Goal: Contribute content: Add original content to the website for others to see

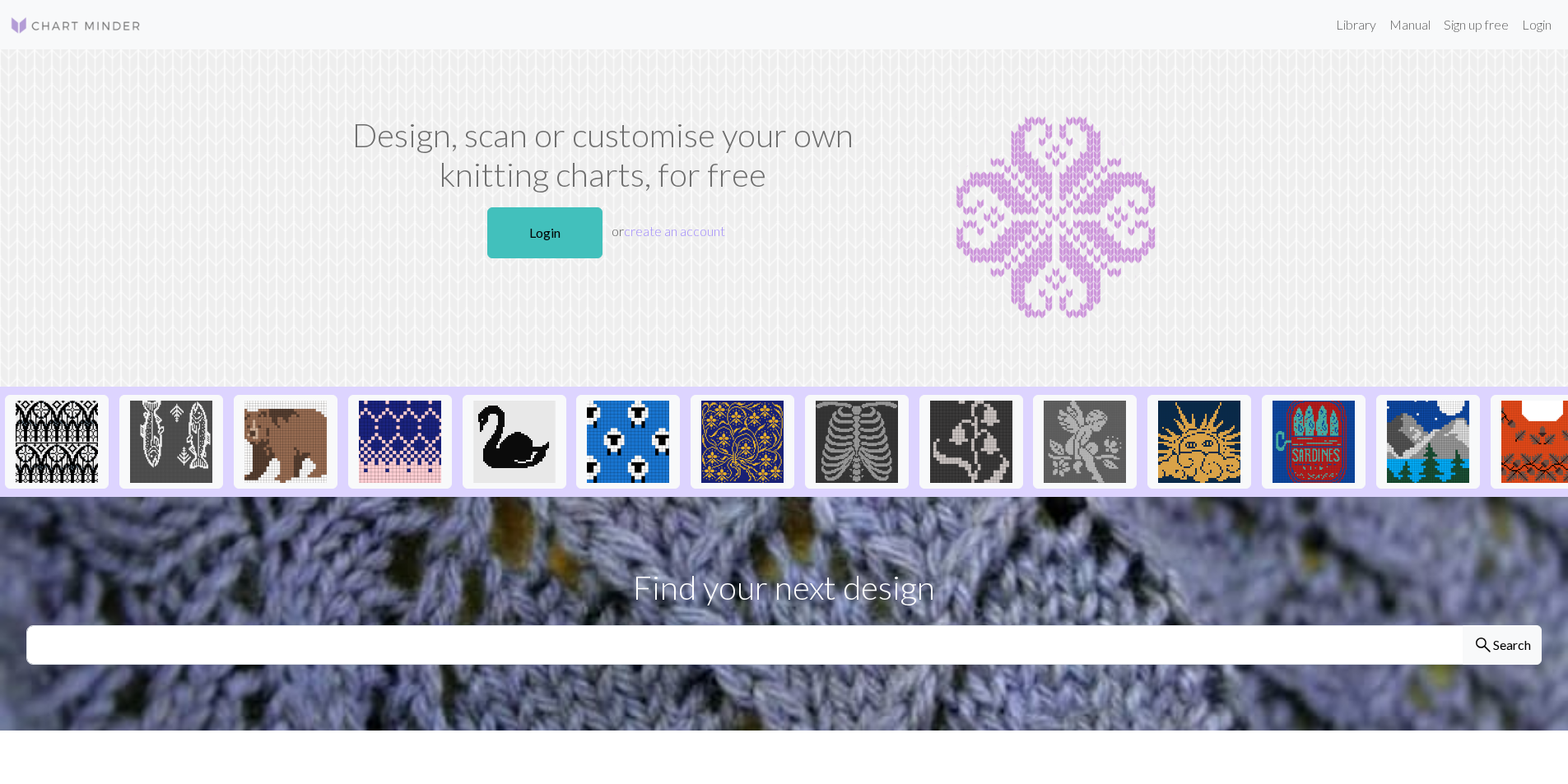
click at [532, 238] on link "Login" at bounding box center [544, 232] width 115 height 51
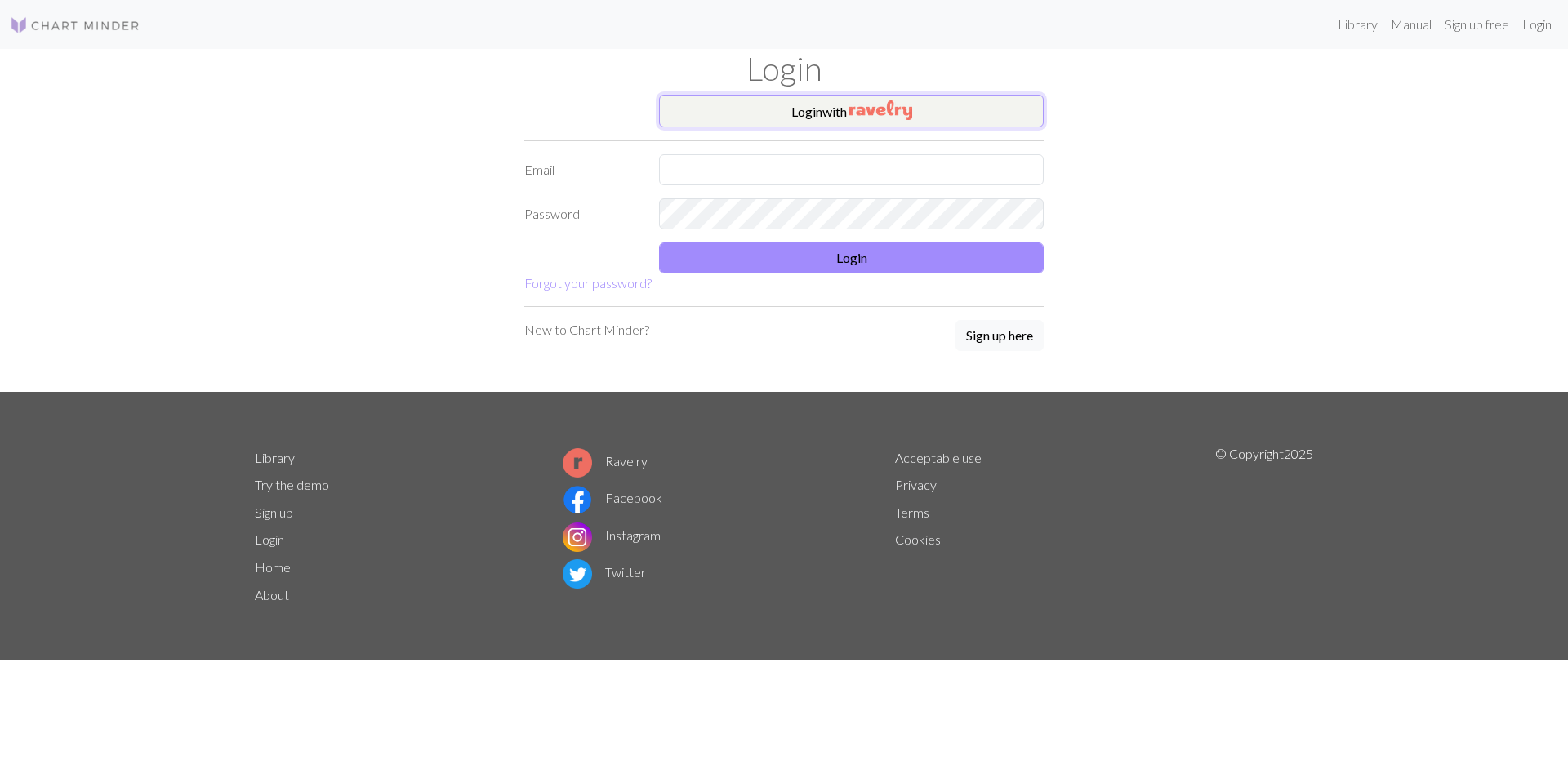
click at [835, 119] on button "Login with" at bounding box center [852, 111] width 385 height 33
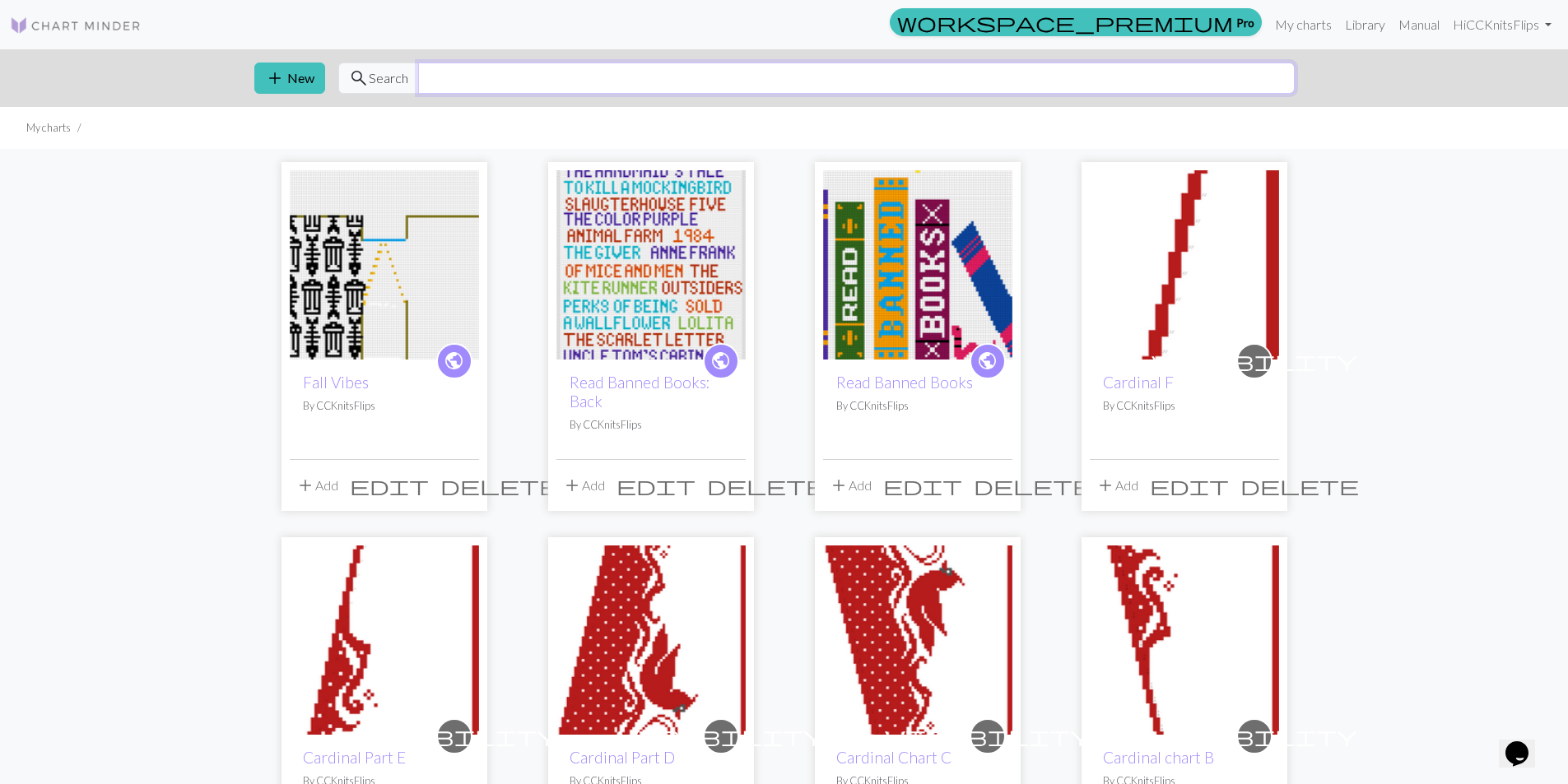
click at [586, 77] on input "text" at bounding box center [856, 78] width 876 height 31
type input "Raccoon"
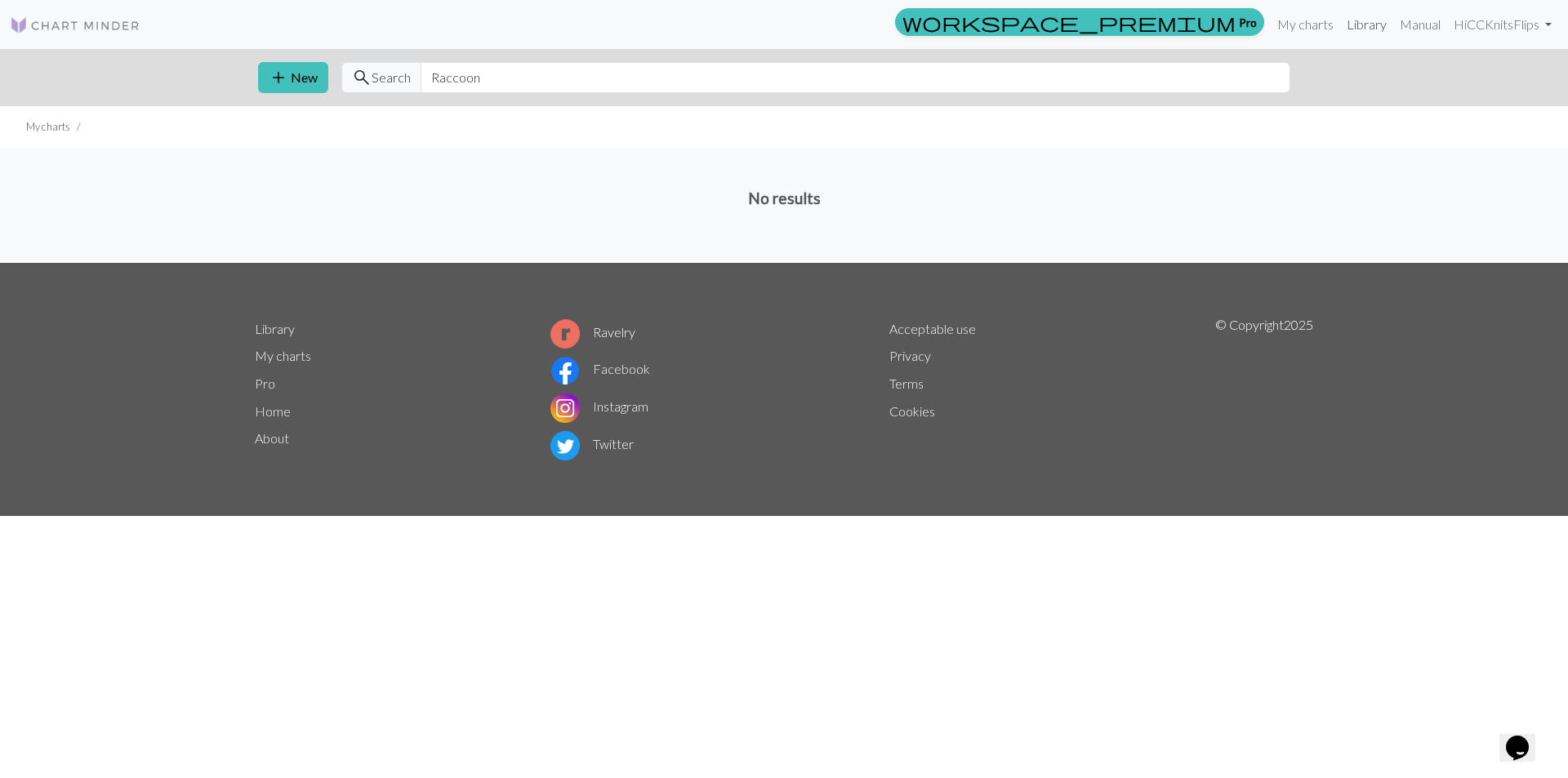
click at [1353, 27] on link "Library" at bounding box center [1367, 24] width 53 height 33
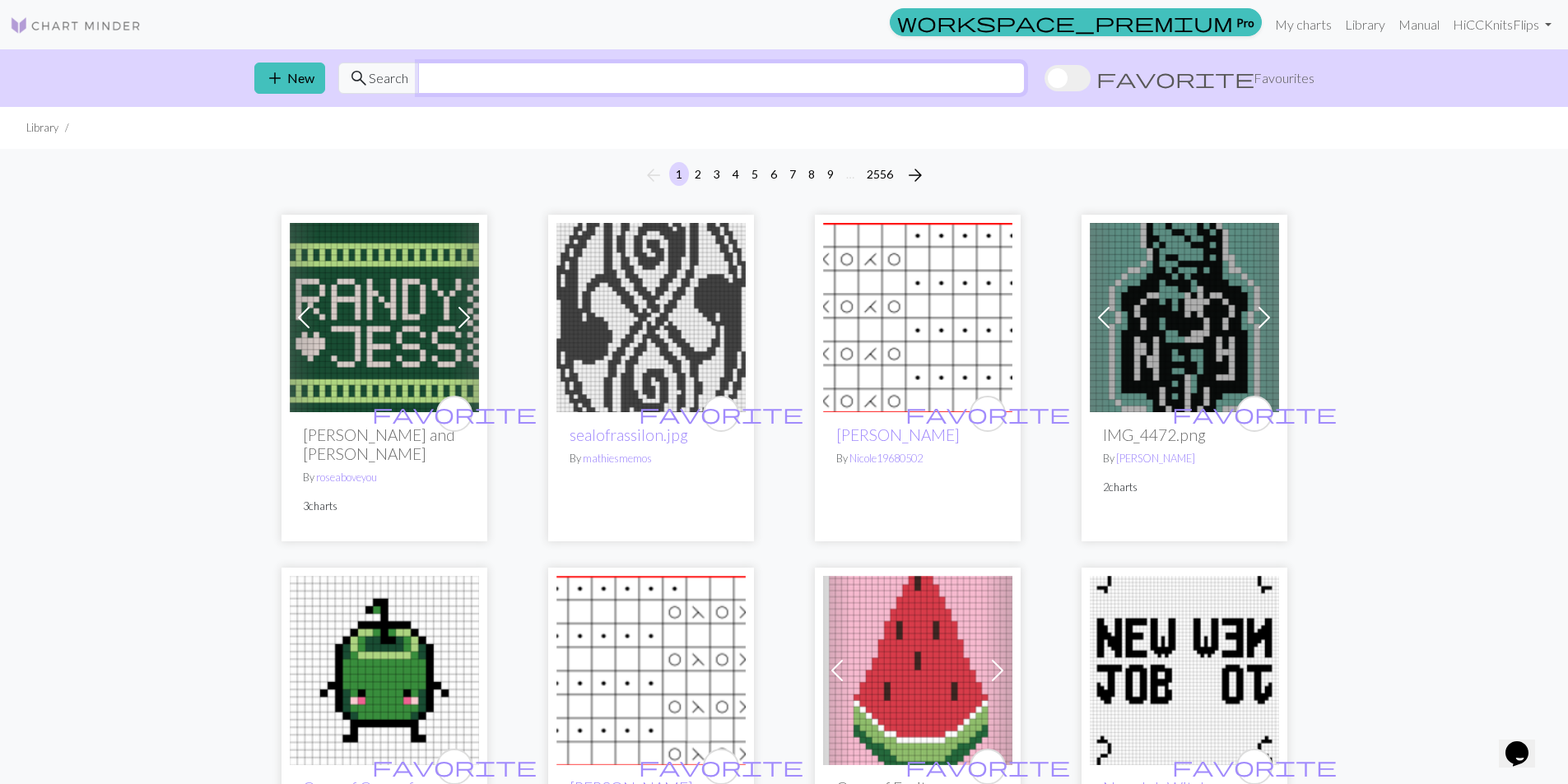
click at [446, 77] on input "text" at bounding box center [721, 78] width 607 height 31
type input "raccoon"
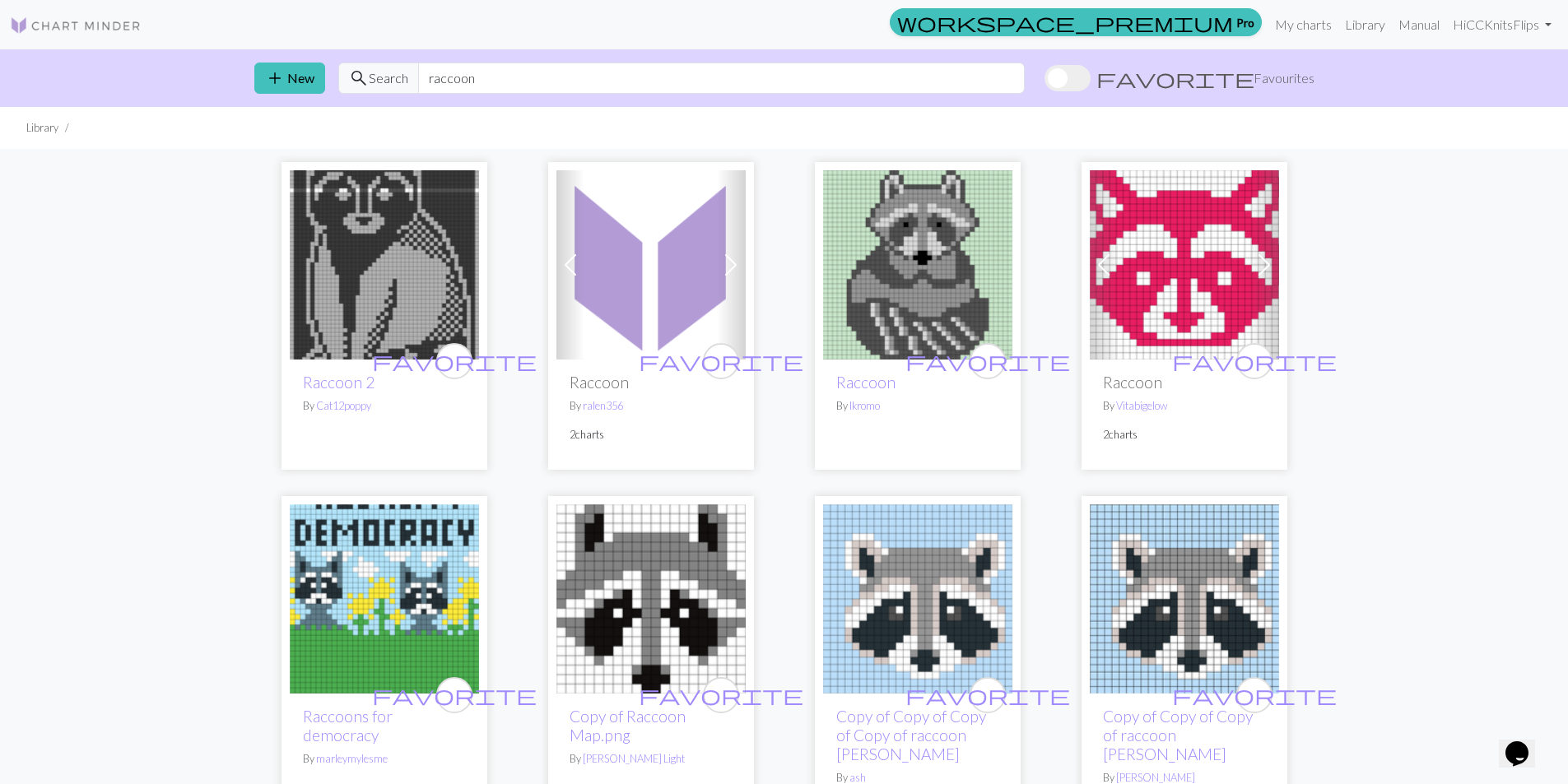
click at [379, 251] on img at bounding box center [384, 265] width 189 height 189
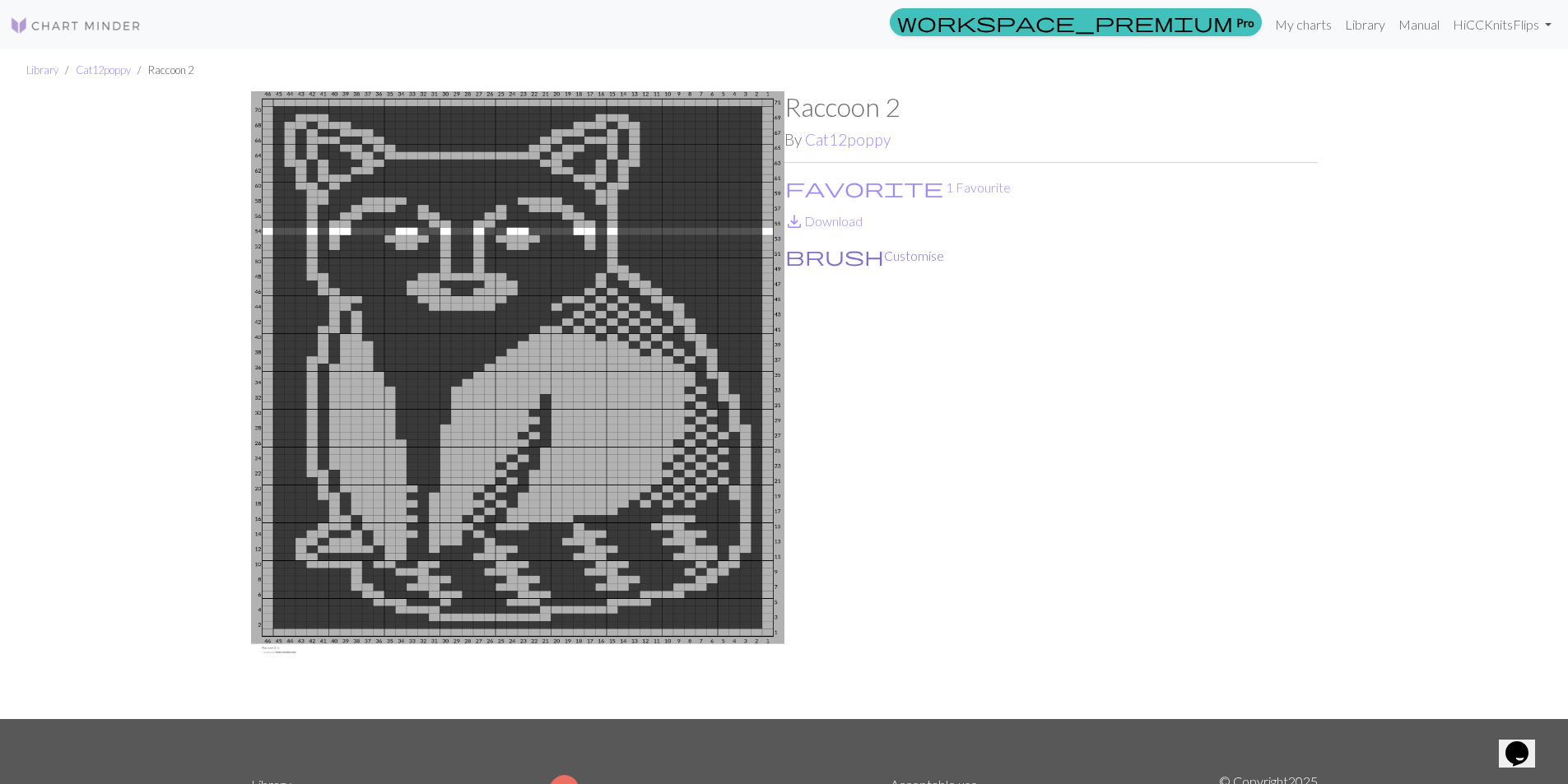
click at [839, 260] on button "brush Customise" at bounding box center [865, 256] width 161 height 21
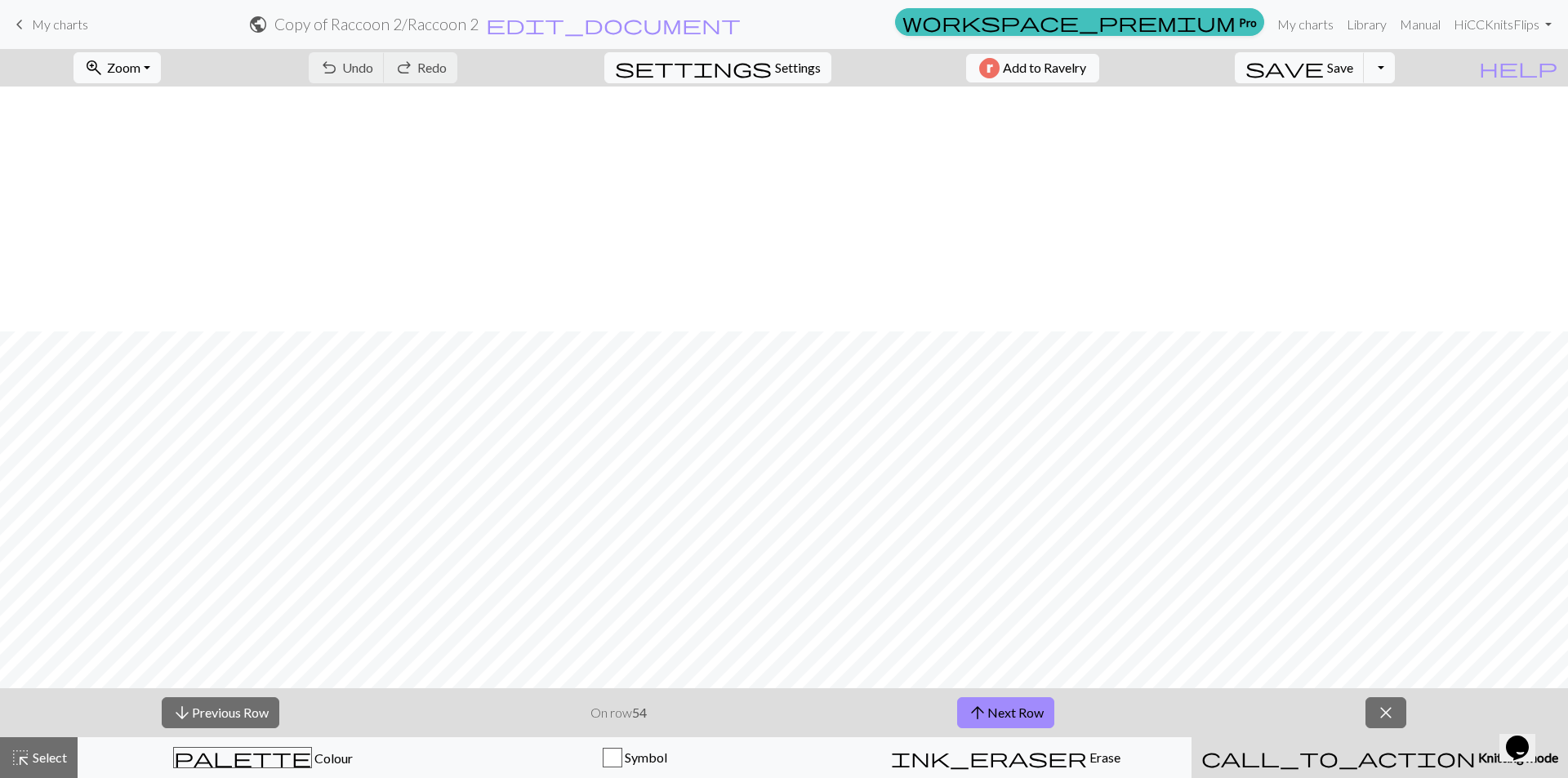
scroll to position [245, 0]
click at [161, 64] on button "zoom_in Zoom Zoom" at bounding box center [117, 67] width 88 height 31
click at [130, 197] on button "50%" at bounding box center [139, 195] width 129 height 26
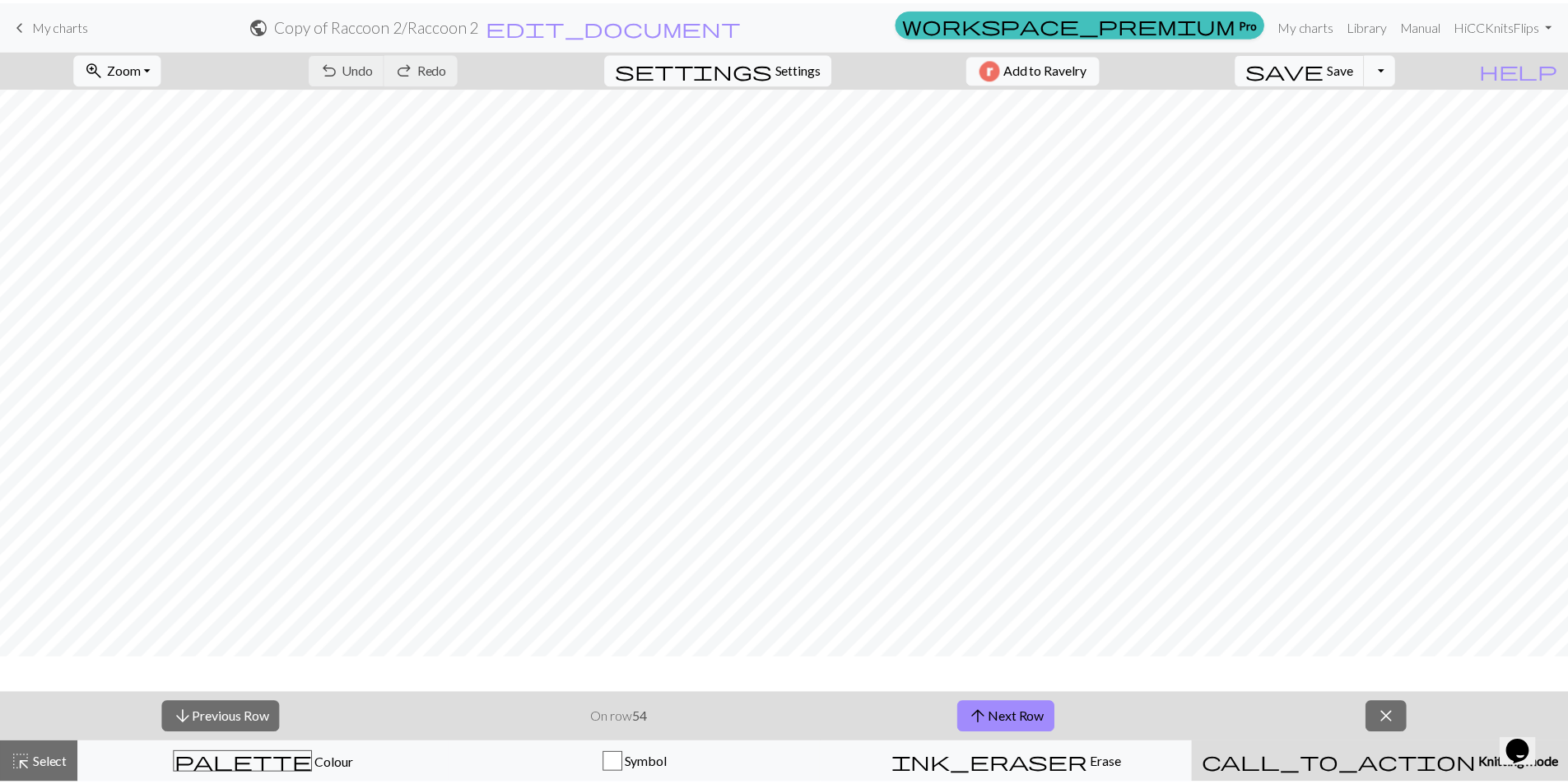
scroll to position [0, 0]
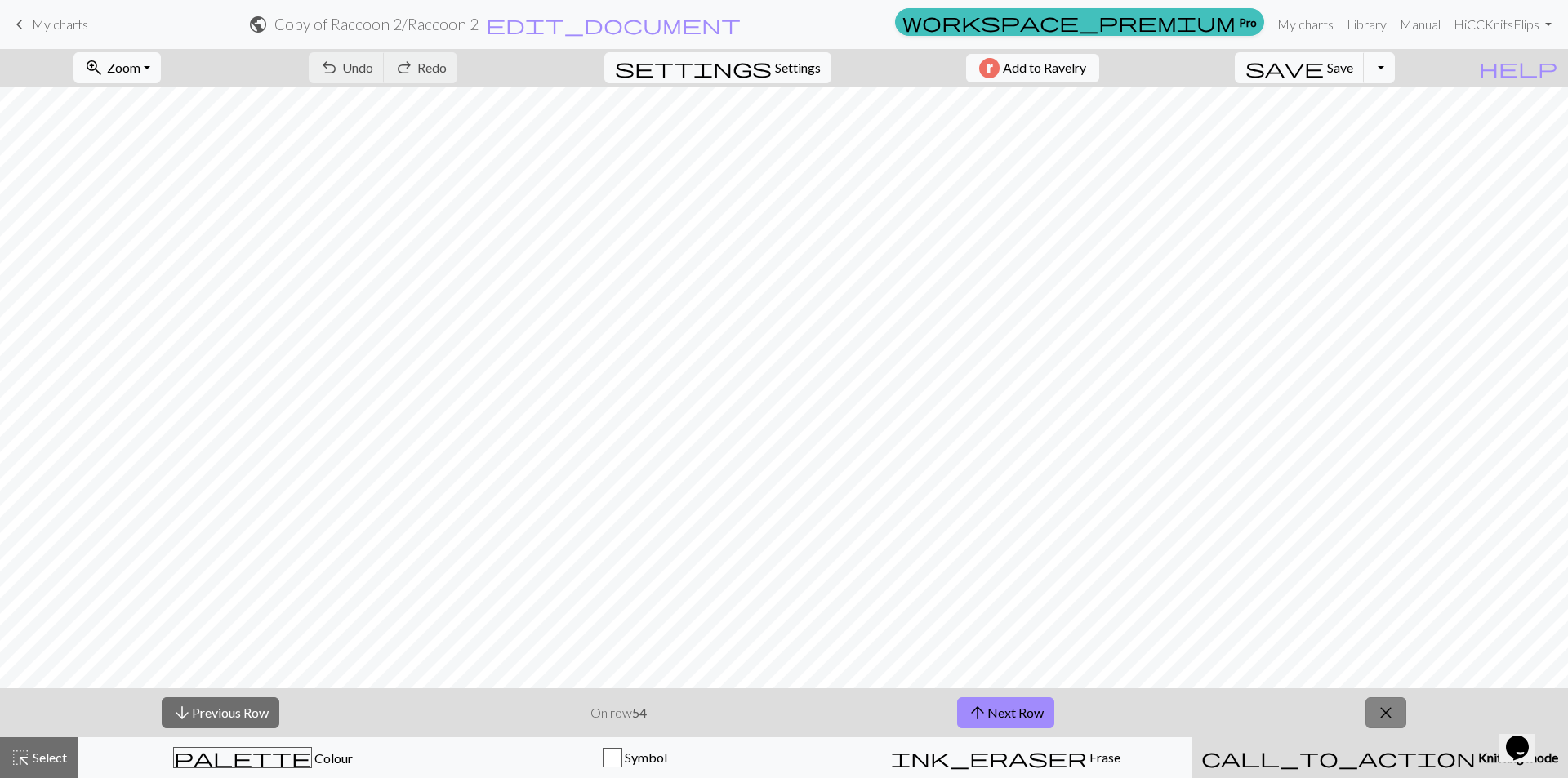
click at [1399, 715] on button "close" at bounding box center [1386, 712] width 41 height 31
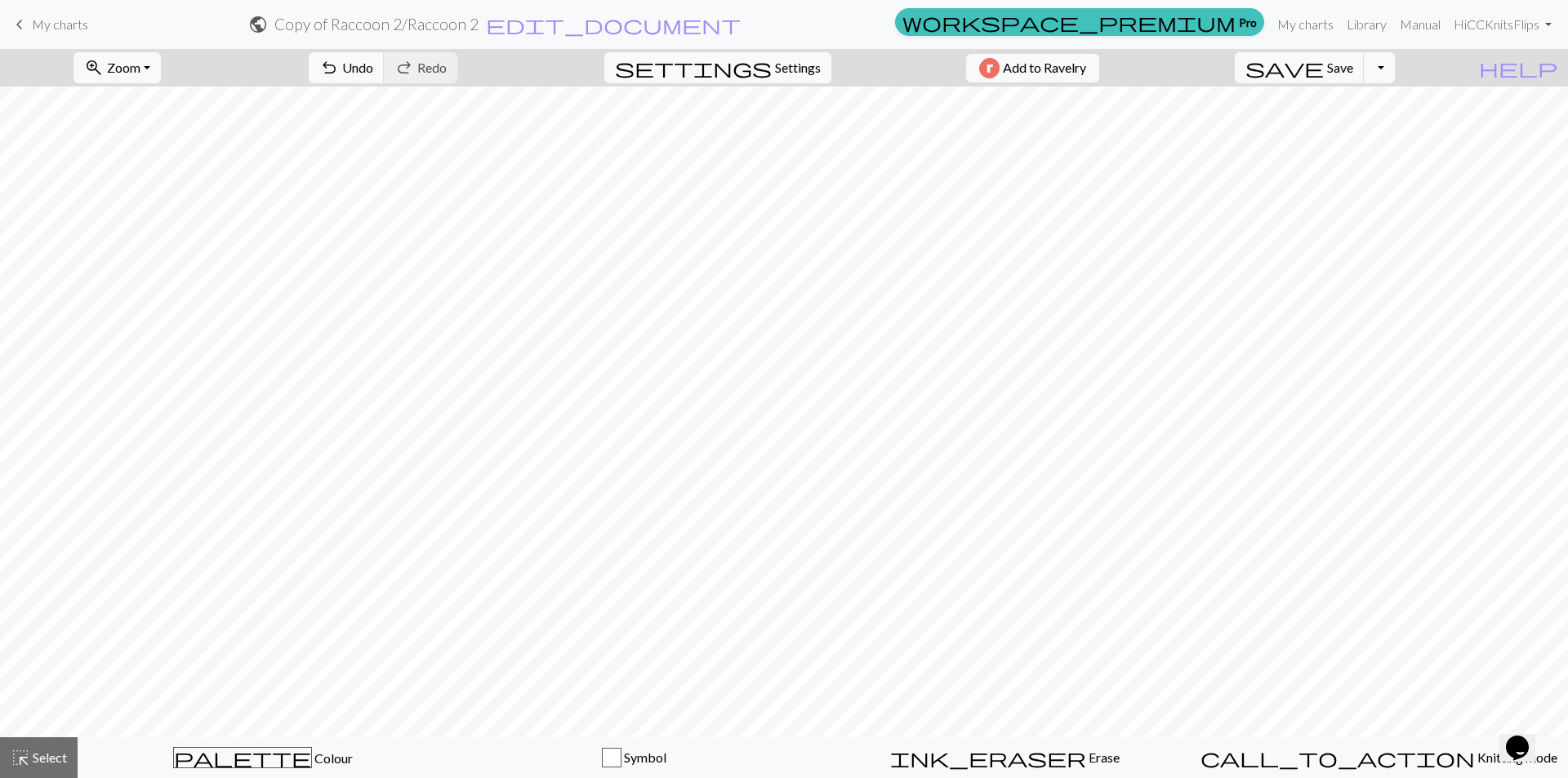
click at [12, 17] on span "keyboard_arrow_left" at bounding box center [20, 25] width 20 height 23
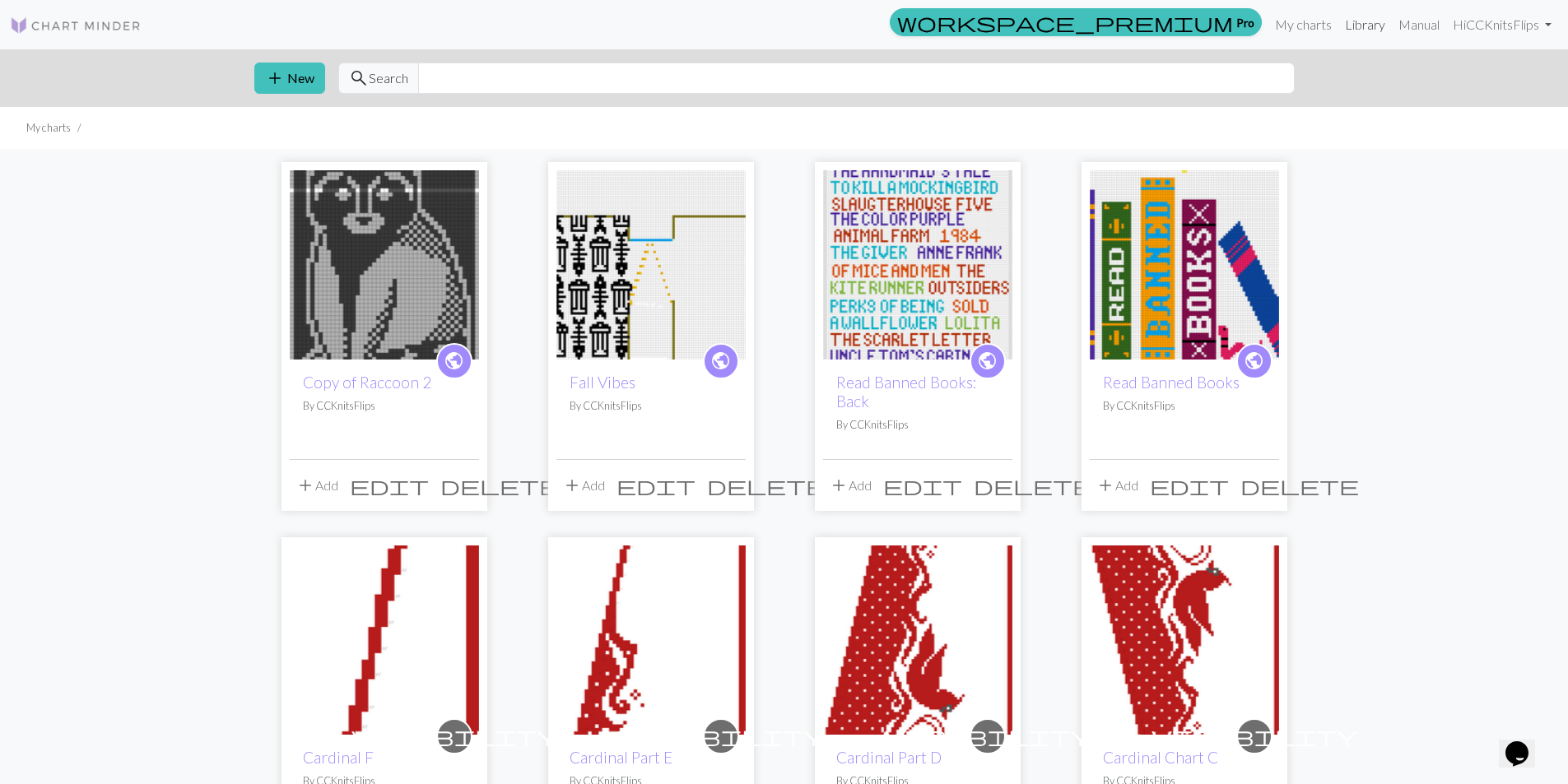
click at [1349, 16] on link "Library" at bounding box center [1365, 24] width 54 height 33
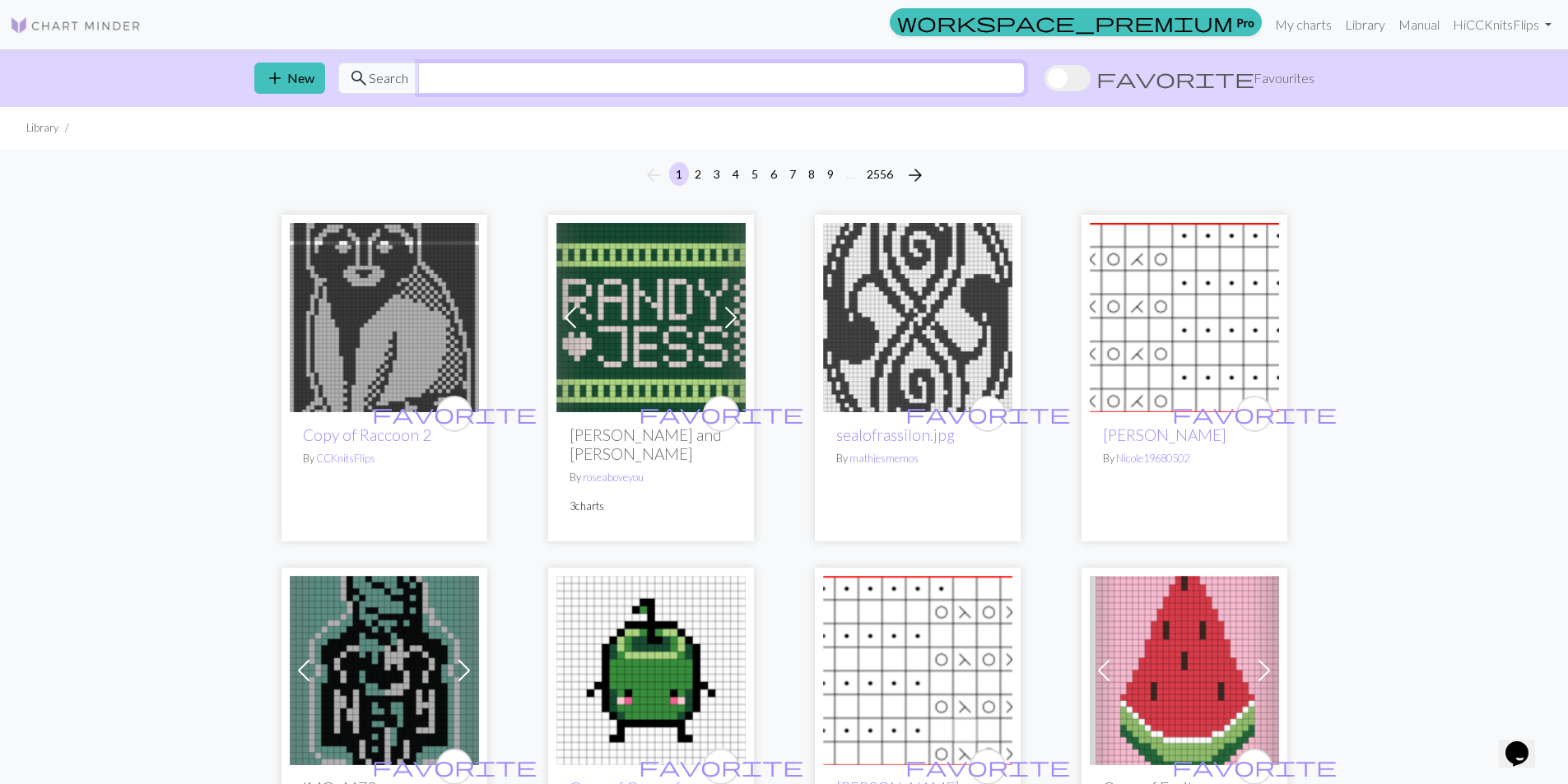
click at [526, 72] on input "text" at bounding box center [721, 78] width 607 height 31
type input "raccoon"
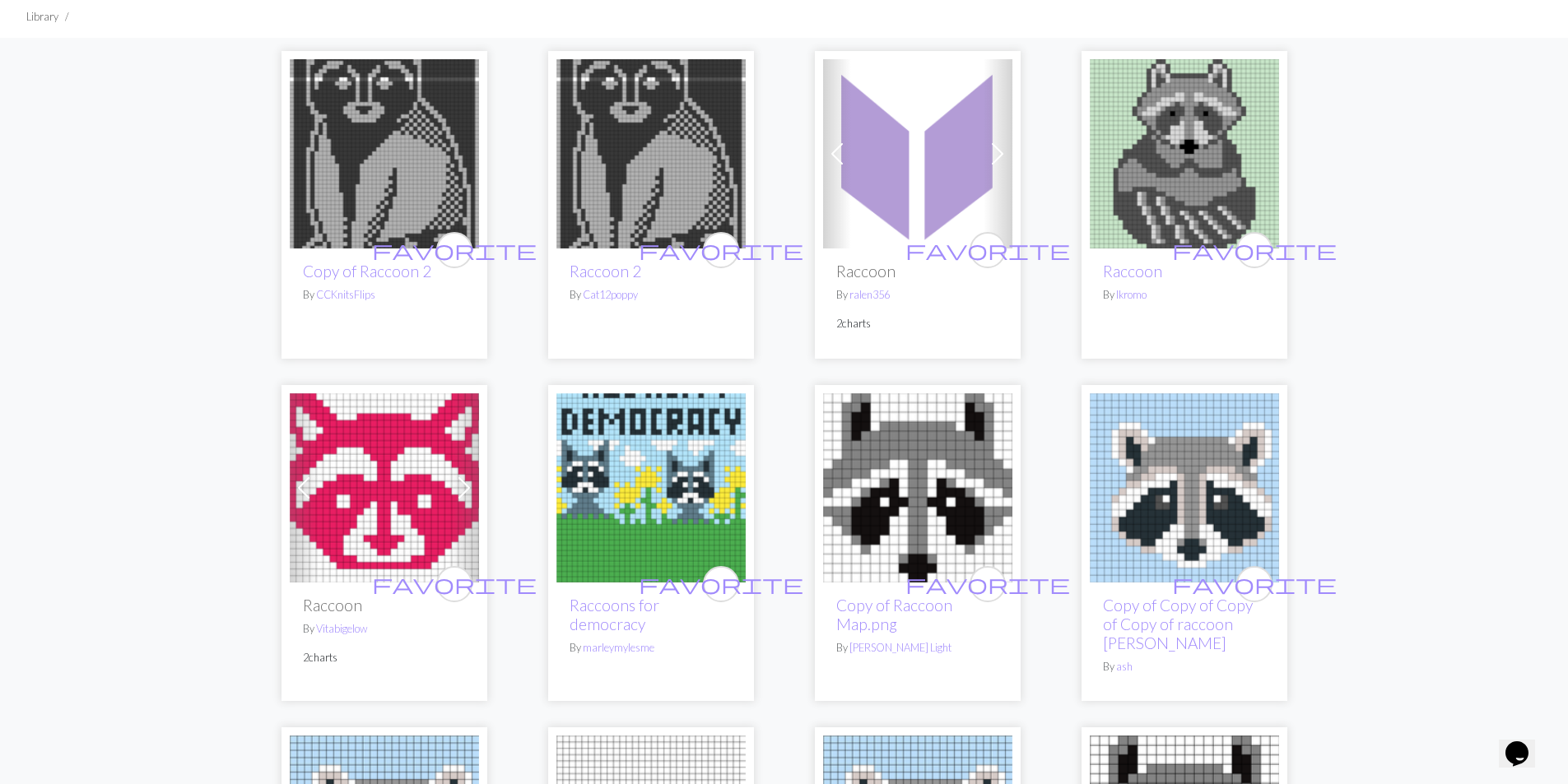
scroll to position [110, 0]
click at [892, 166] on img at bounding box center [918, 154] width 189 height 189
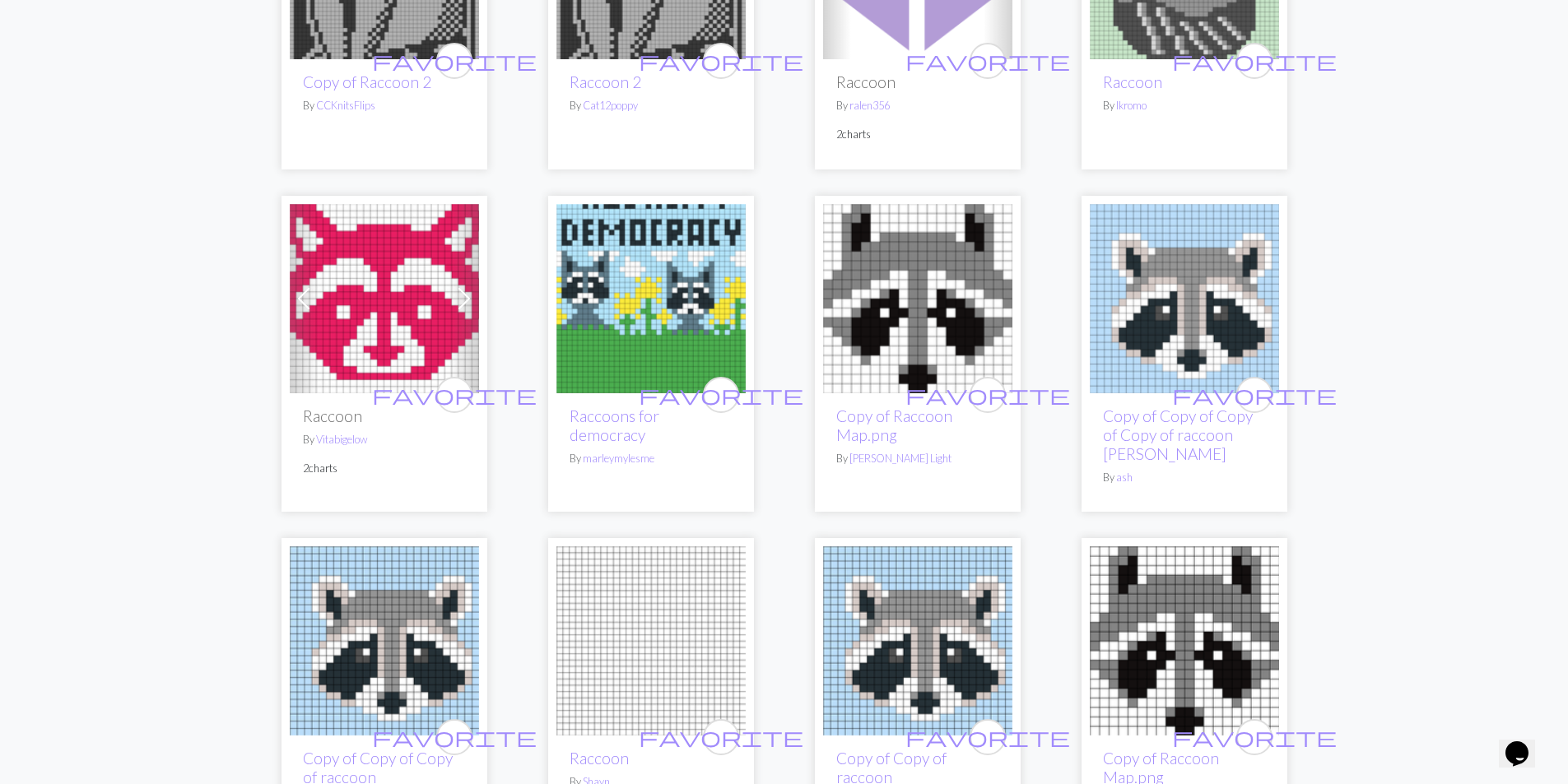
scroll to position [329, 0]
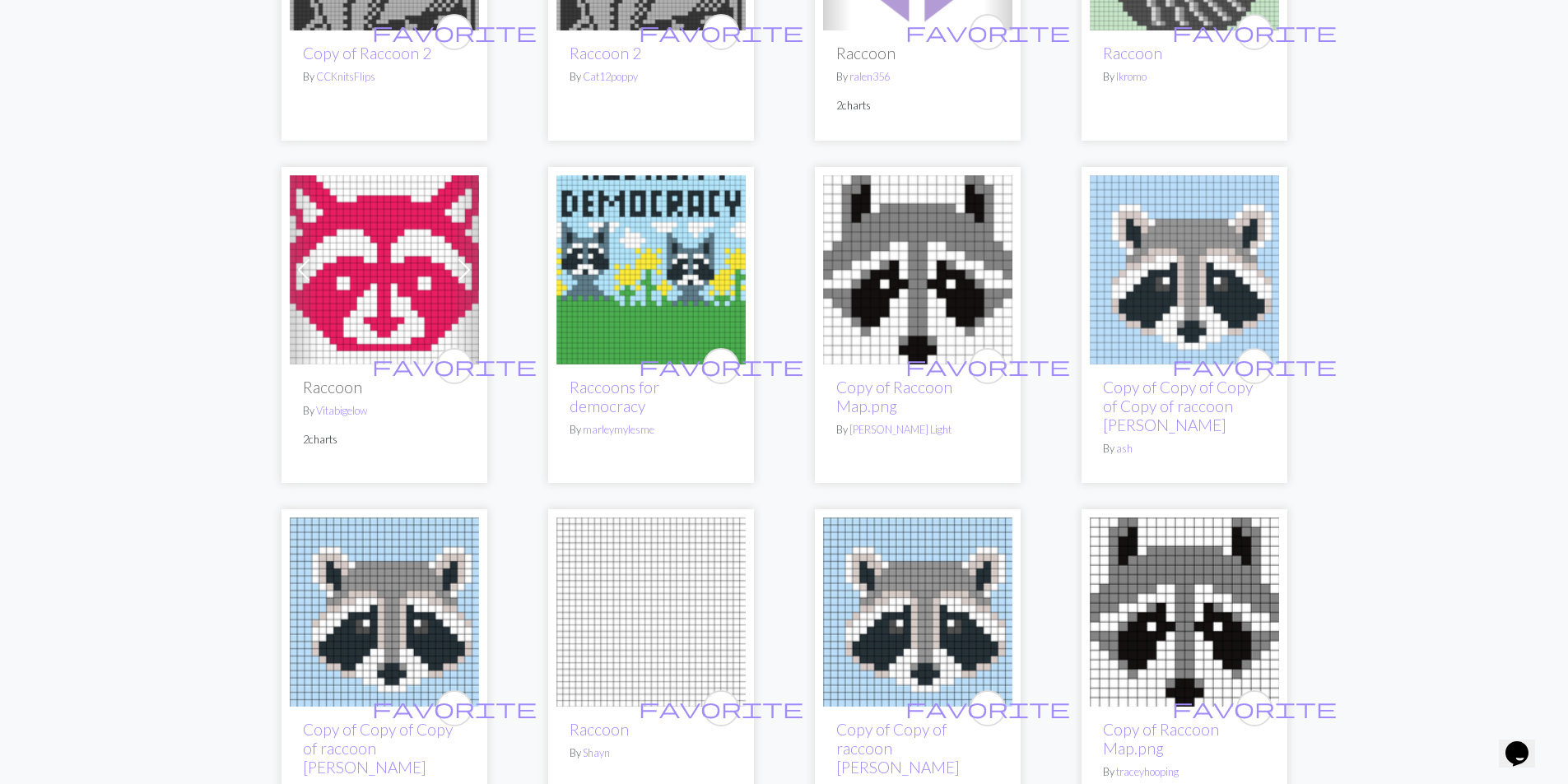
click at [341, 275] on img at bounding box center [384, 270] width 189 height 189
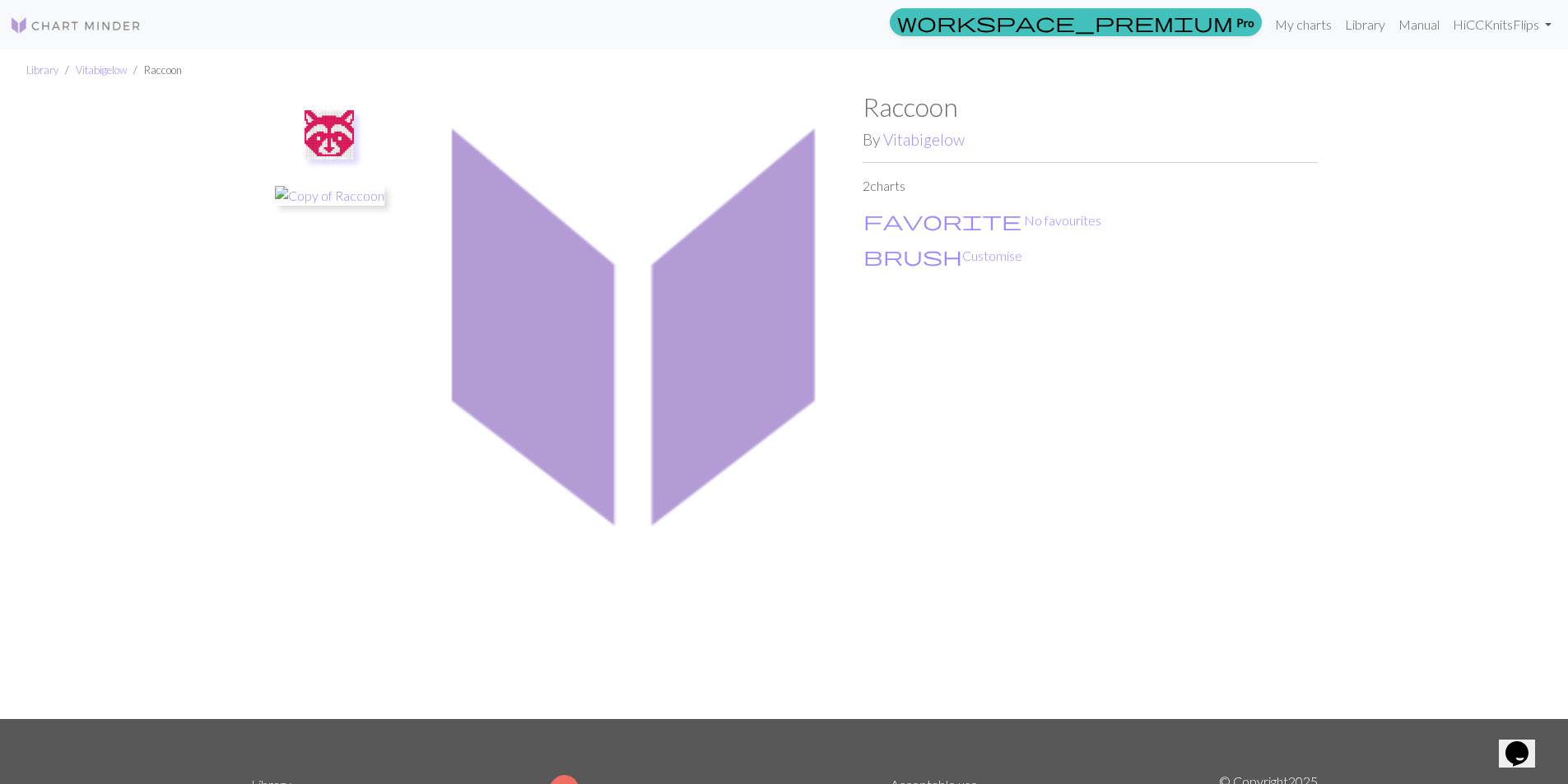
click at [344, 152] on img at bounding box center [329, 134] width 49 height 49
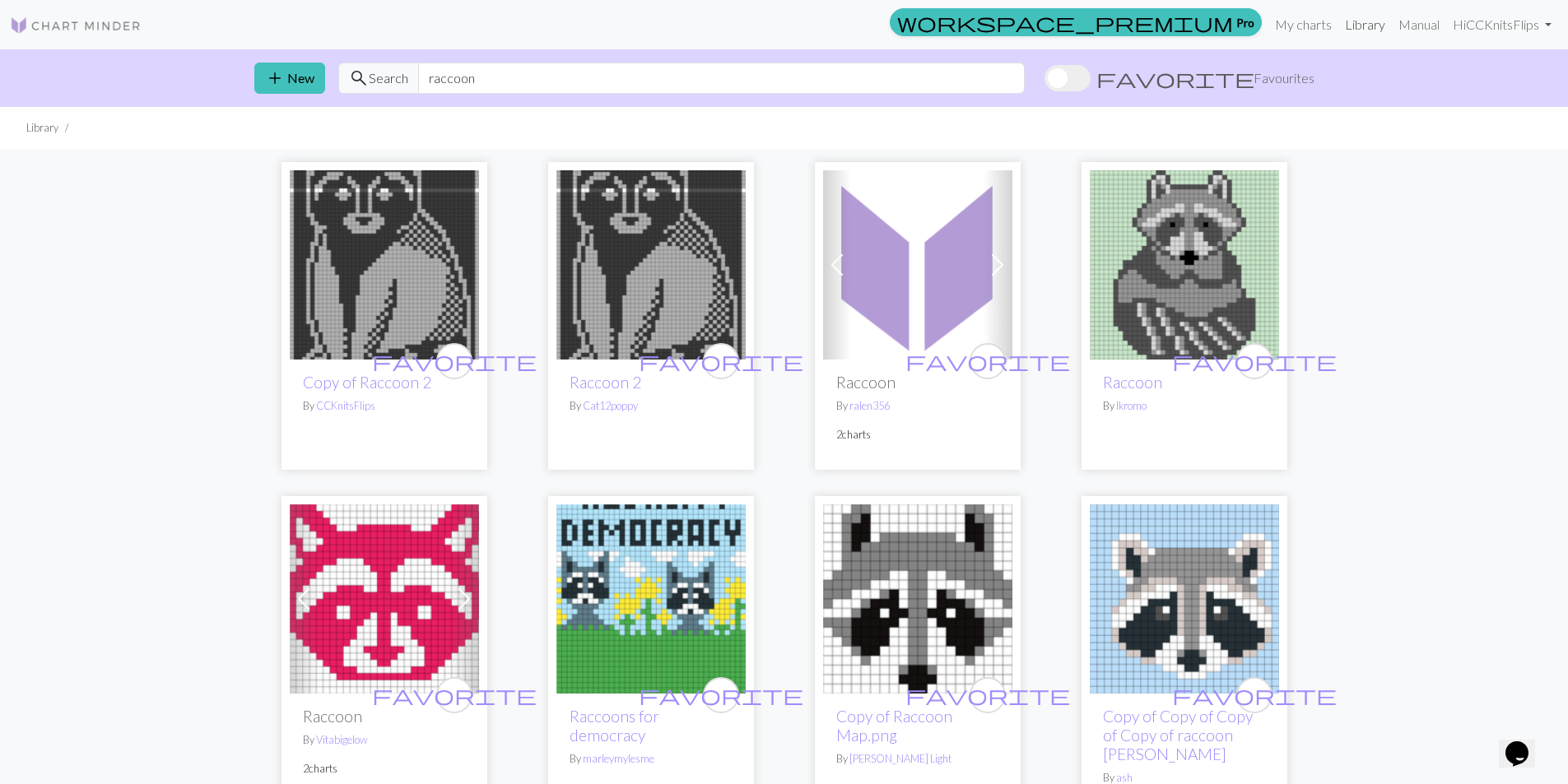
click at [1348, 26] on link "Library" at bounding box center [1365, 24] width 54 height 33
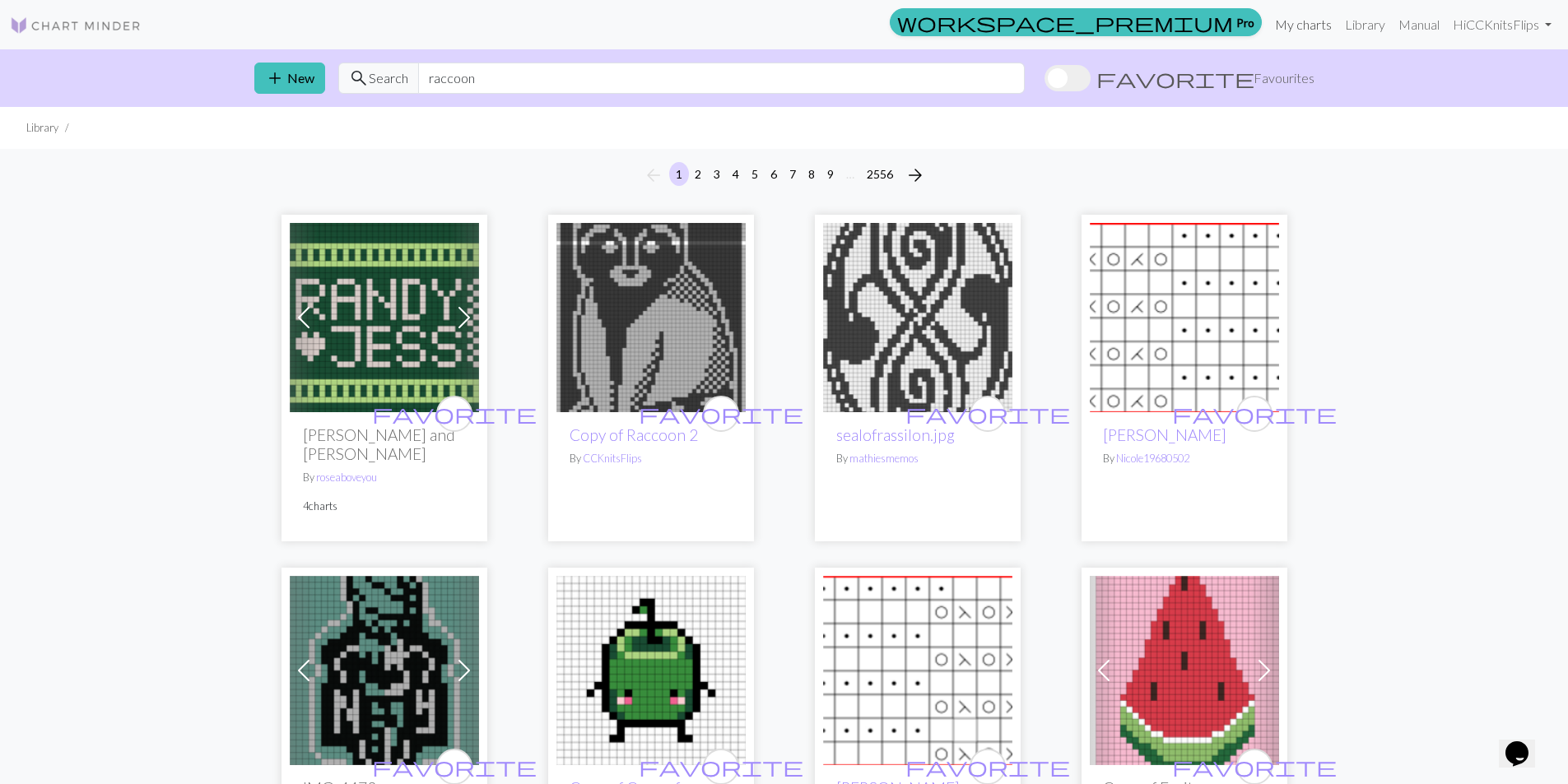
click at [1308, 21] on link "My charts" at bounding box center [1304, 24] width 70 height 33
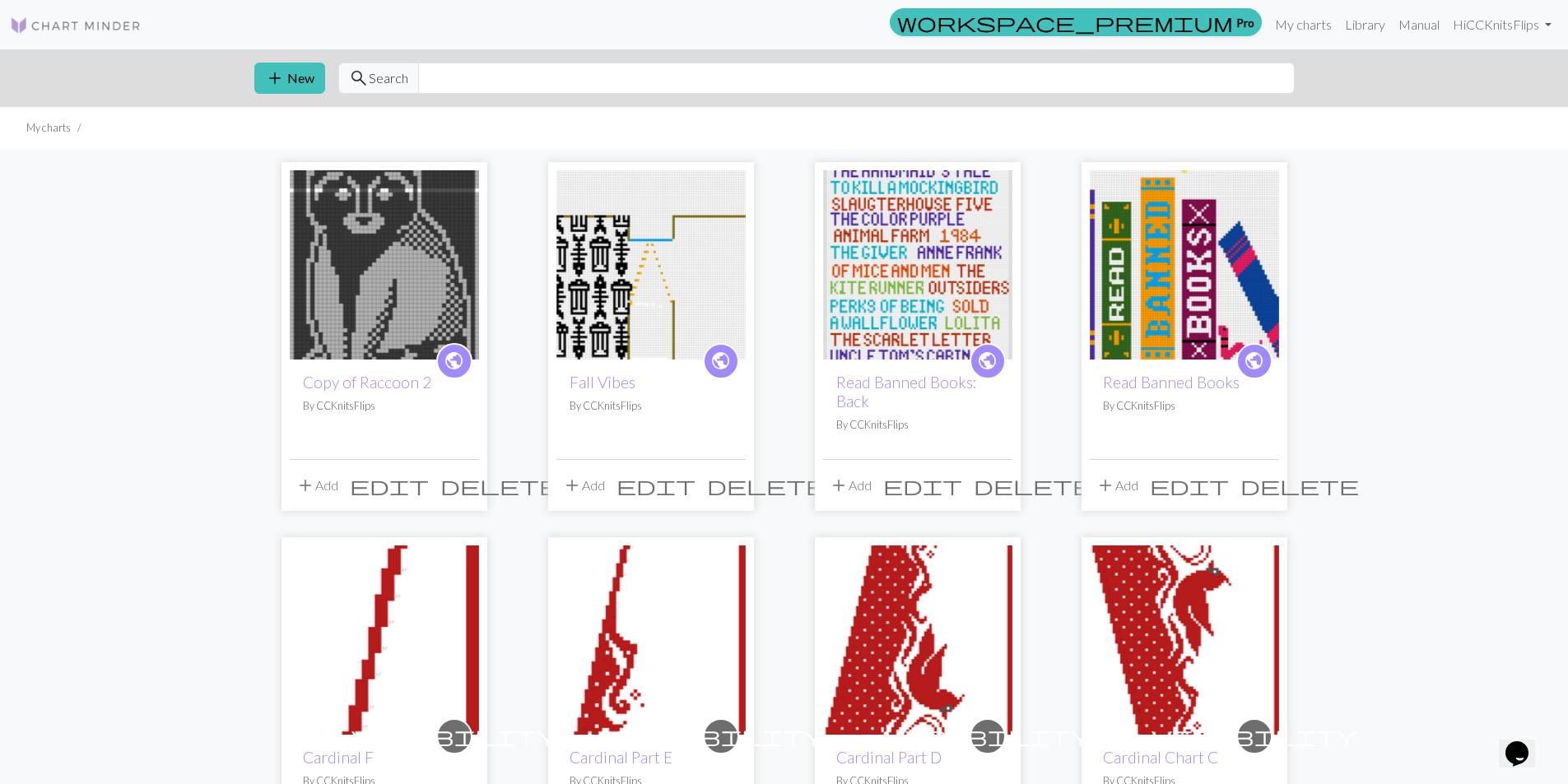
click at [382, 221] on img at bounding box center [384, 265] width 189 height 189
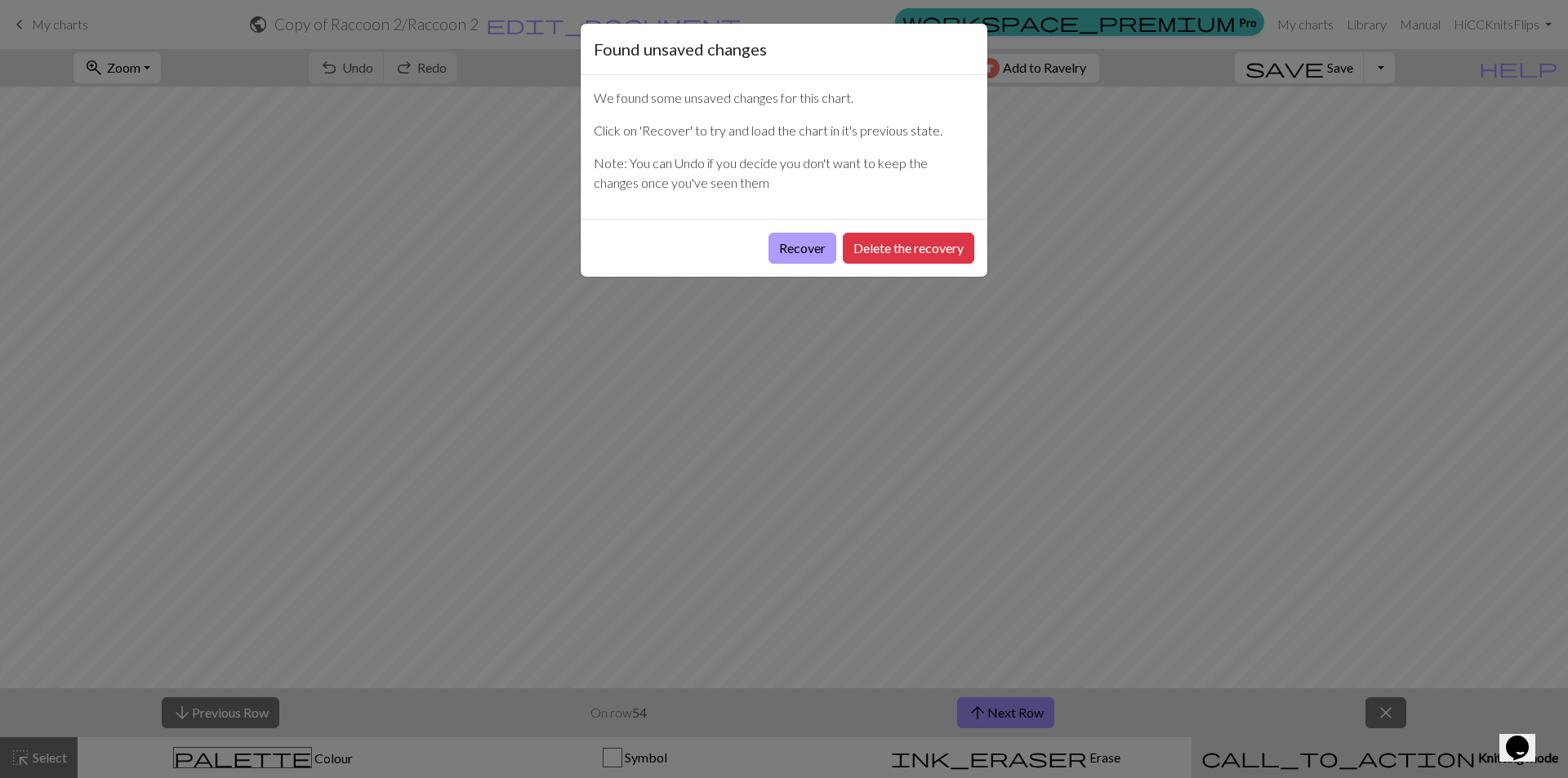
click at [814, 261] on button "Recover" at bounding box center [802, 248] width 67 height 31
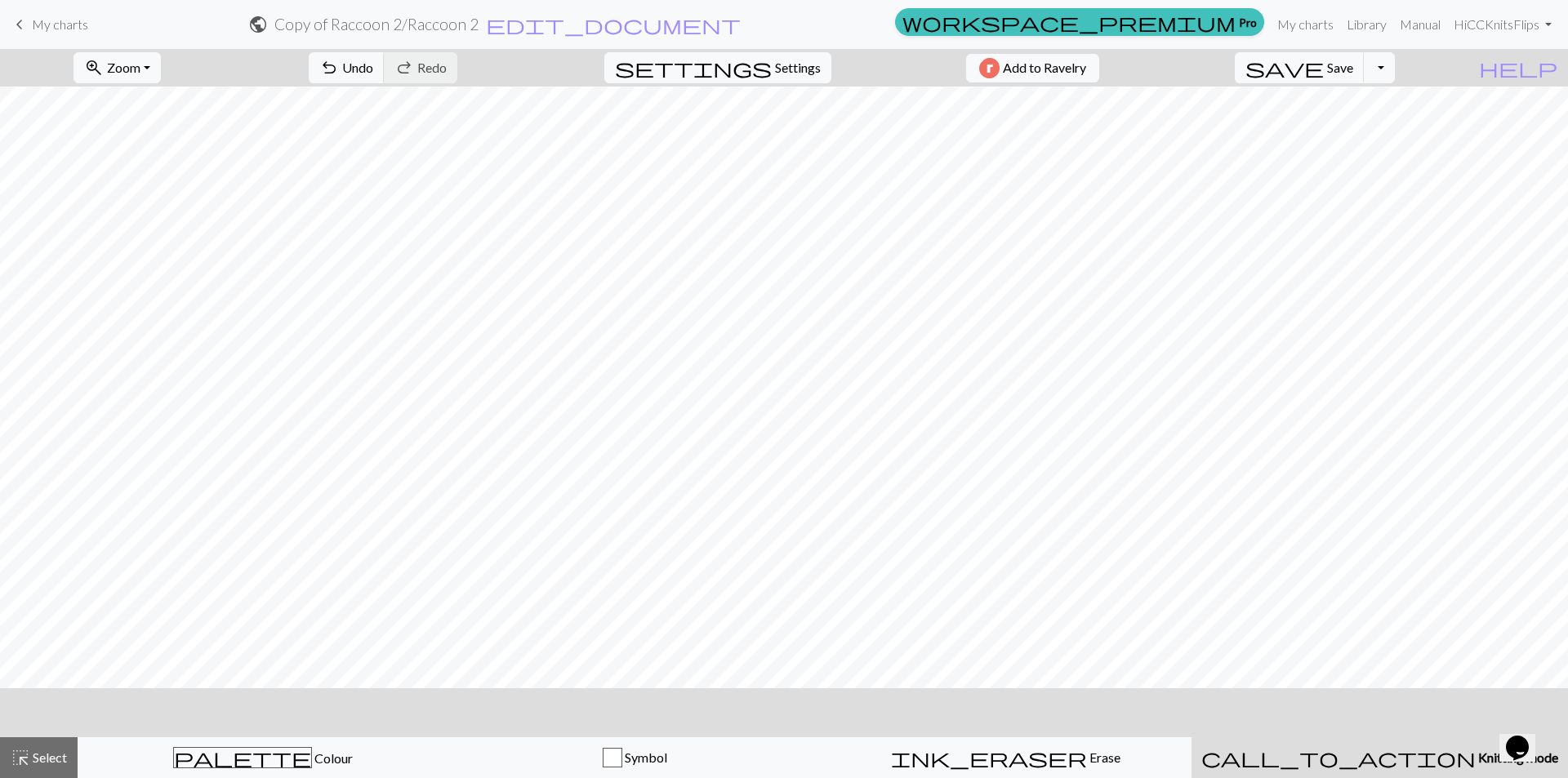
scroll to position [163, 0]
click at [140, 65] on span "Zoom" at bounding box center [124, 67] width 34 height 16
click at [140, 190] on button "50%" at bounding box center [139, 195] width 129 height 26
click at [29, 751] on span "highlight_alt" at bounding box center [20, 758] width 20 height 23
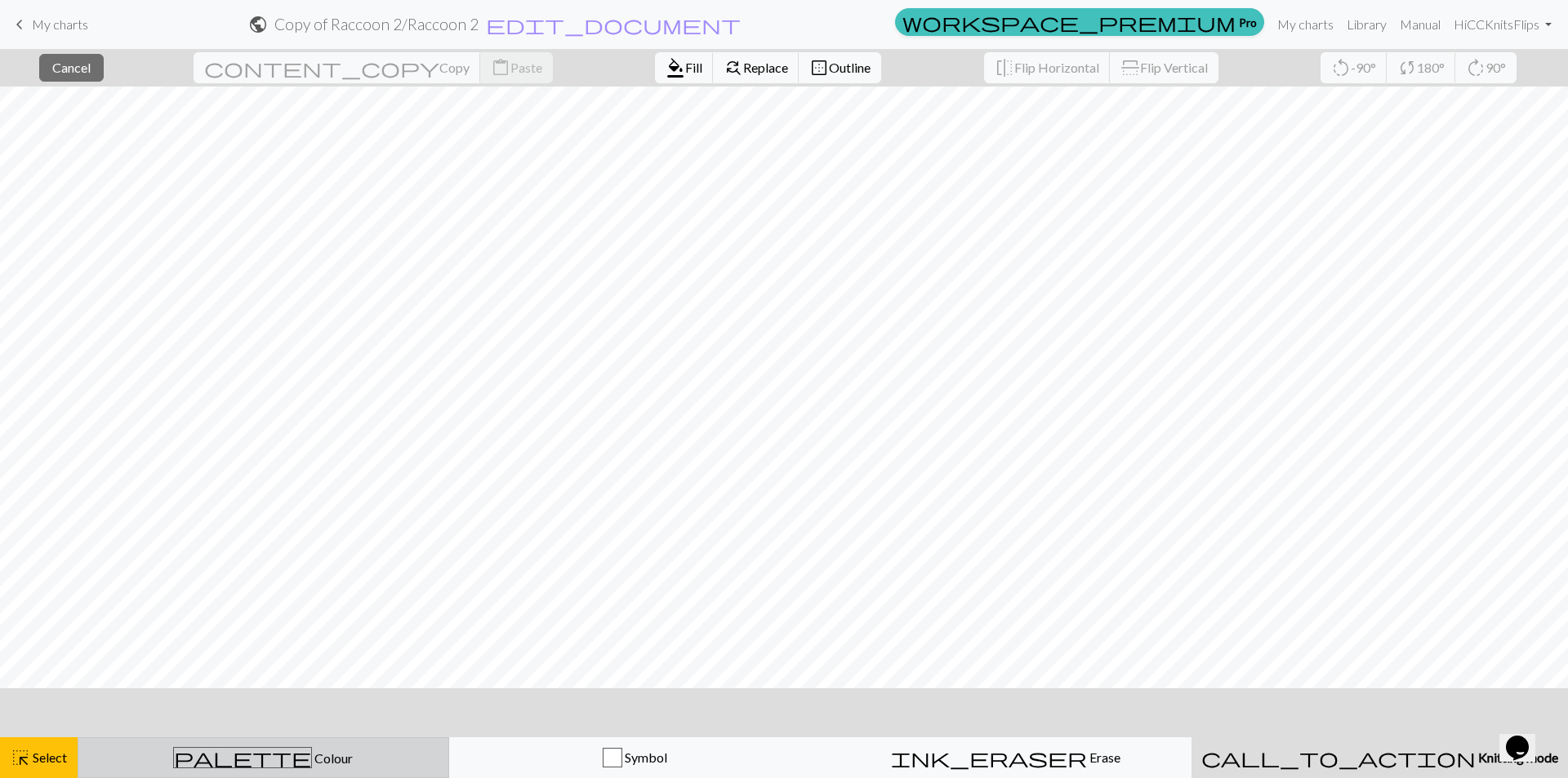
click at [323, 754] on div "palette Colour Colour" at bounding box center [263, 758] width 350 height 21
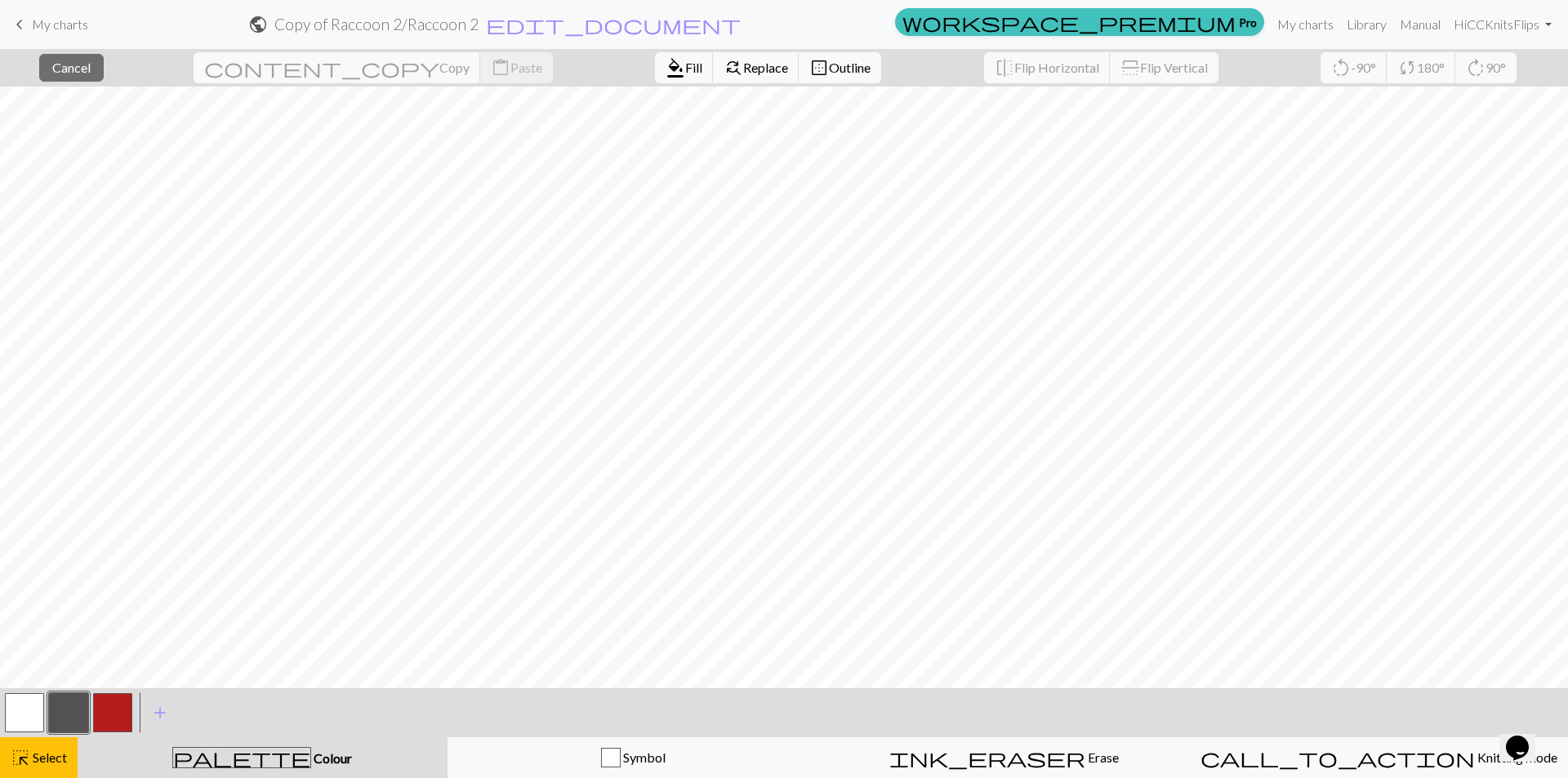
click at [33, 712] on button "button" at bounding box center [25, 712] width 39 height 39
click at [685, 71] on span "Fill" at bounding box center [693, 67] width 17 height 16
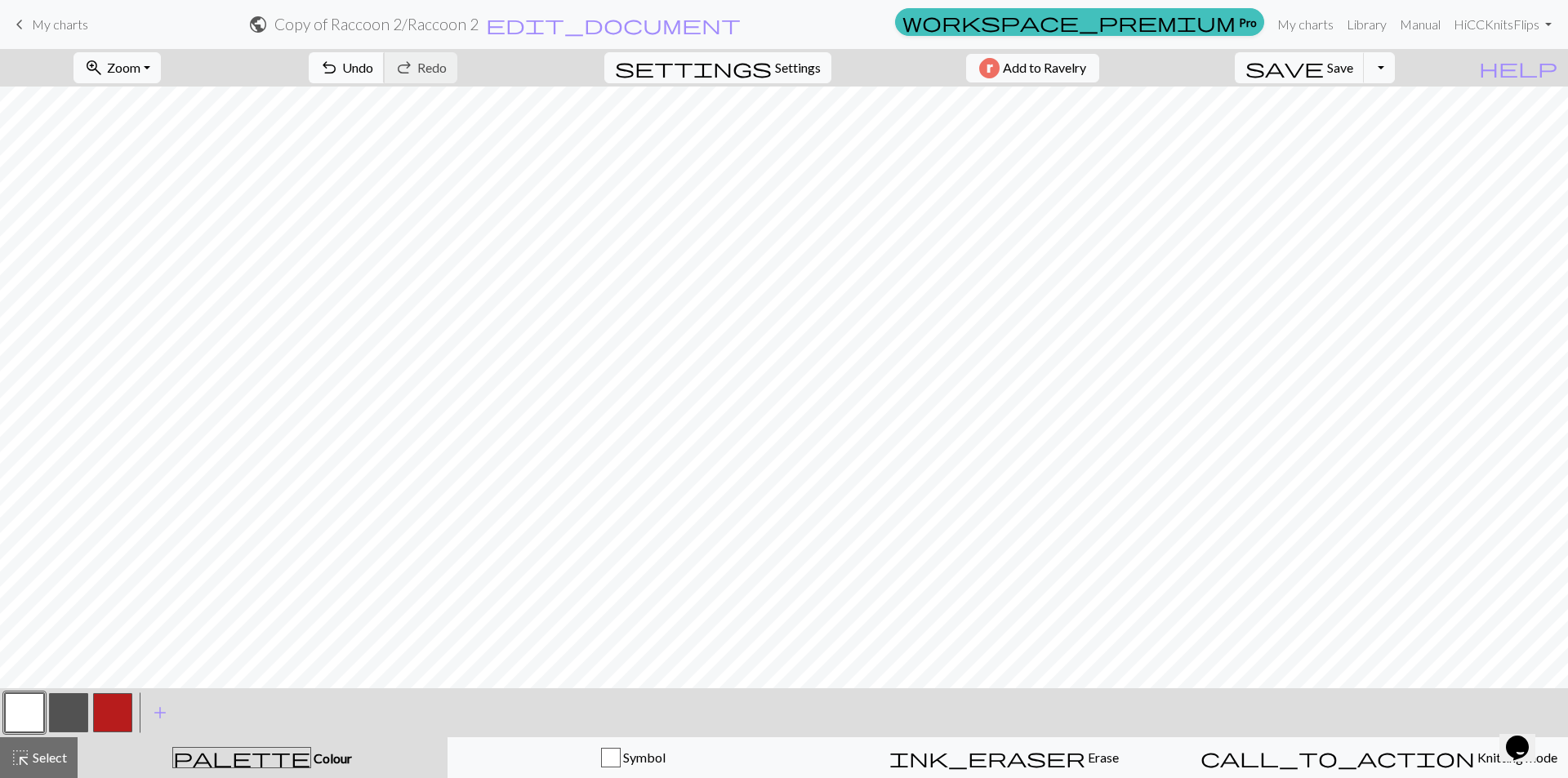
click at [339, 72] on span "undo" at bounding box center [329, 68] width 20 height 23
click at [73, 713] on button "button" at bounding box center [68, 712] width 39 height 39
click at [373, 69] on span "Undo" at bounding box center [357, 67] width 31 height 16
click at [373, 65] on span "Undo" at bounding box center [357, 67] width 31 height 16
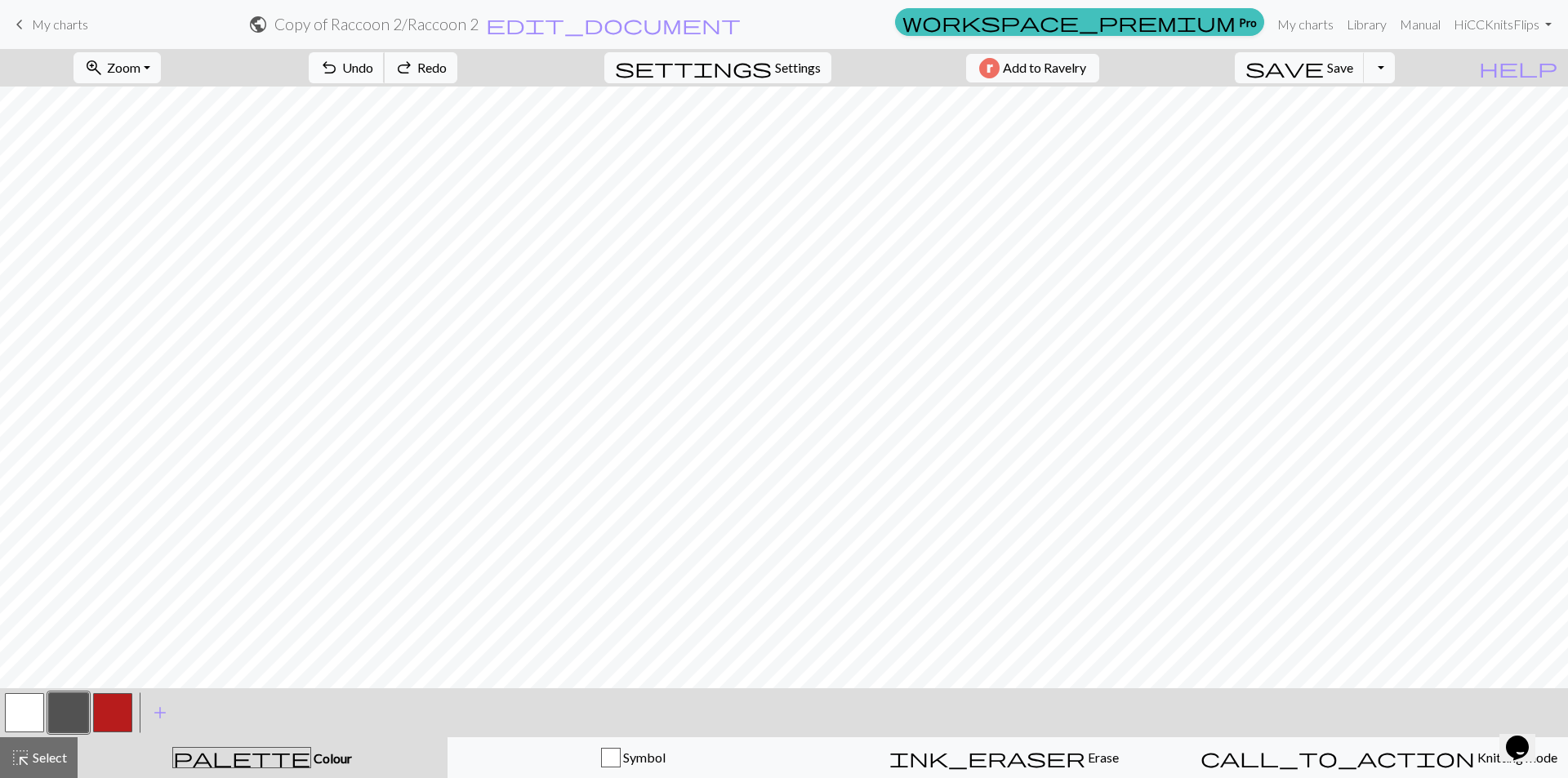
click at [373, 65] on span "Undo" at bounding box center [357, 67] width 31 height 16
click at [35, 703] on button "button" at bounding box center [25, 712] width 39 height 39
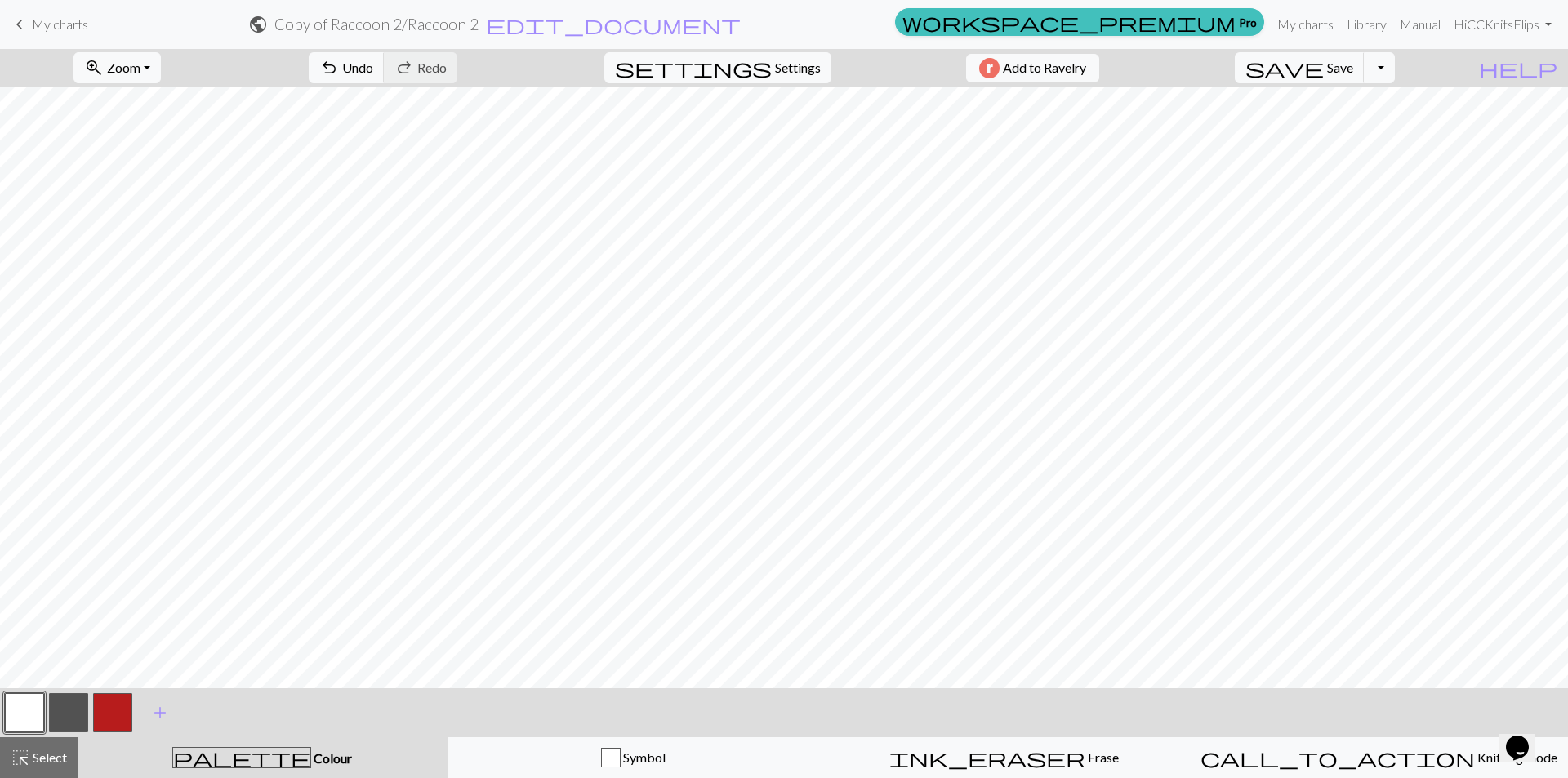
click at [57, 717] on button "button" at bounding box center [68, 712] width 39 height 39
click at [36, 712] on button "button" at bounding box center [25, 712] width 39 height 39
click at [66, 712] on button "button" at bounding box center [68, 712] width 39 height 39
click at [36, 713] on button "button" at bounding box center [25, 712] width 39 height 39
click at [61, 715] on button "button" at bounding box center [68, 712] width 39 height 39
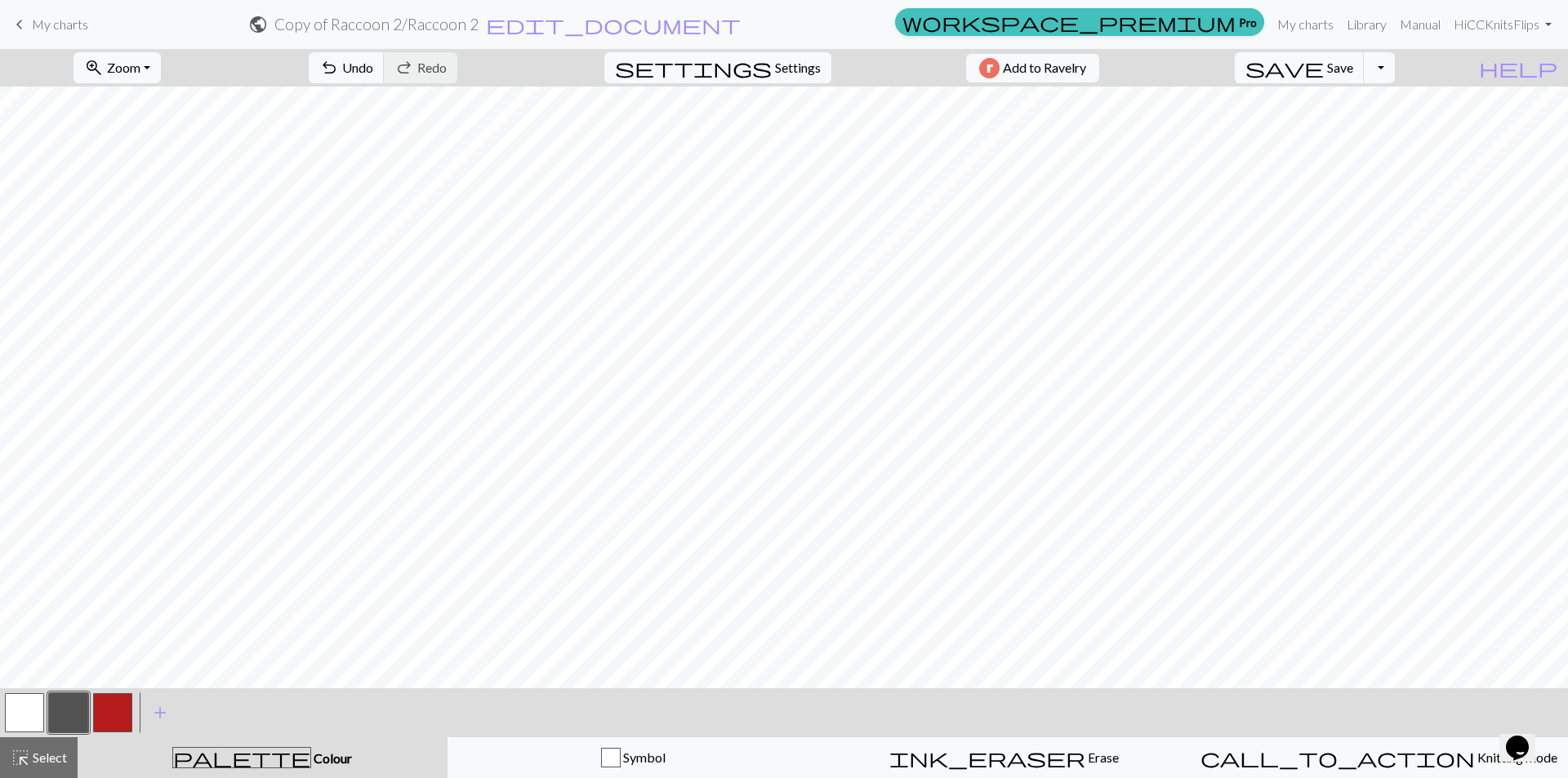
click at [28, 704] on button "button" at bounding box center [25, 712] width 39 height 39
click at [59, 715] on button "button" at bounding box center [68, 712] width 39 height 39
click at [18, 719] on button "button" at bounding box center [25, 712] width 39 height 39
click at [70, 704] on button "button" at bounding box center [68, 712] width 39 height 39
click at [28, 709] on button "button" at bounding box center [25, 712] width 39 height 39
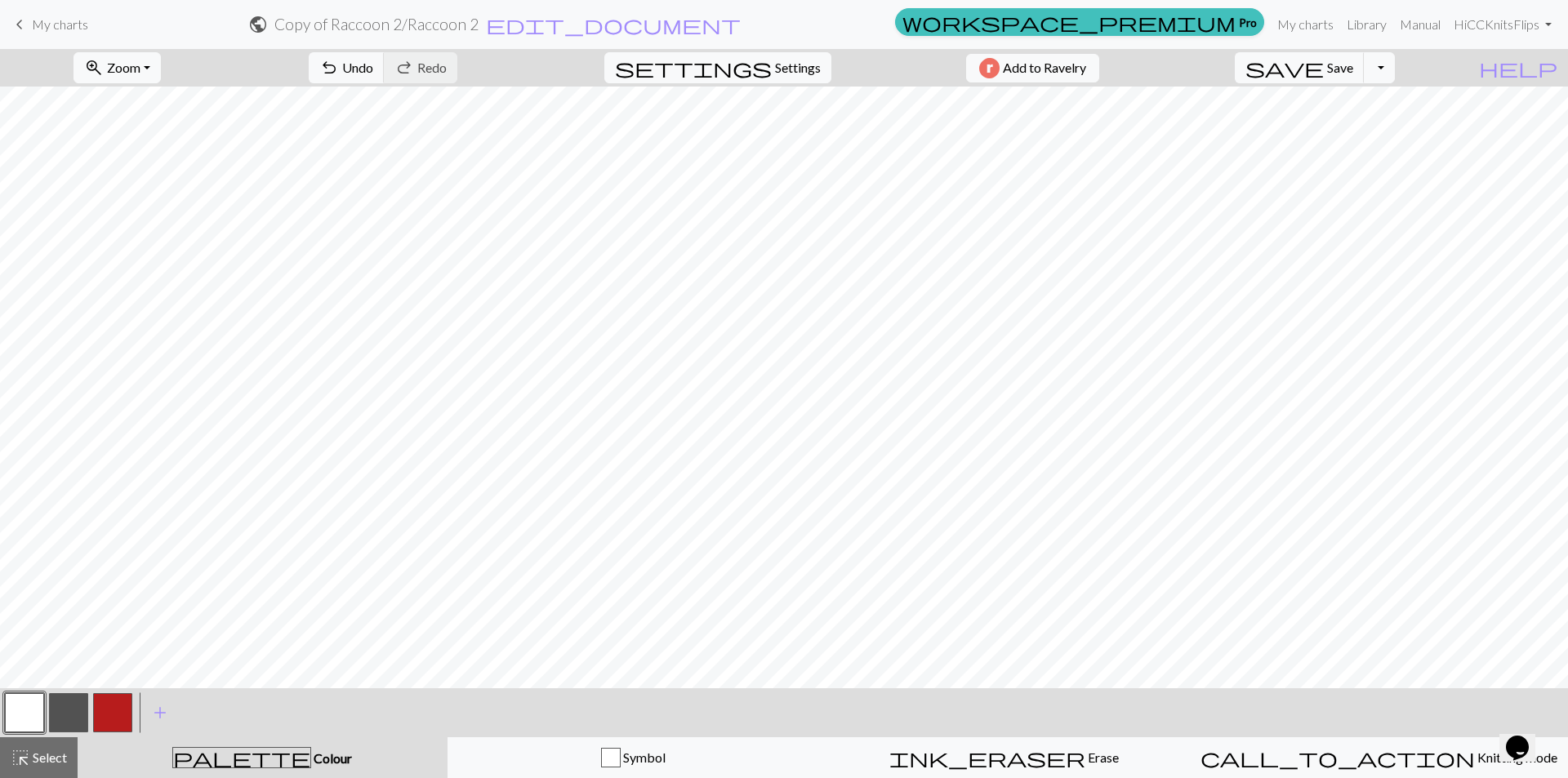
click at [71, 709] on button "button" at bounding box center [68, 712] width 39 height 39
click at [59, 757] on span "Select" at bounding box center [48, 758] width 36 height 16
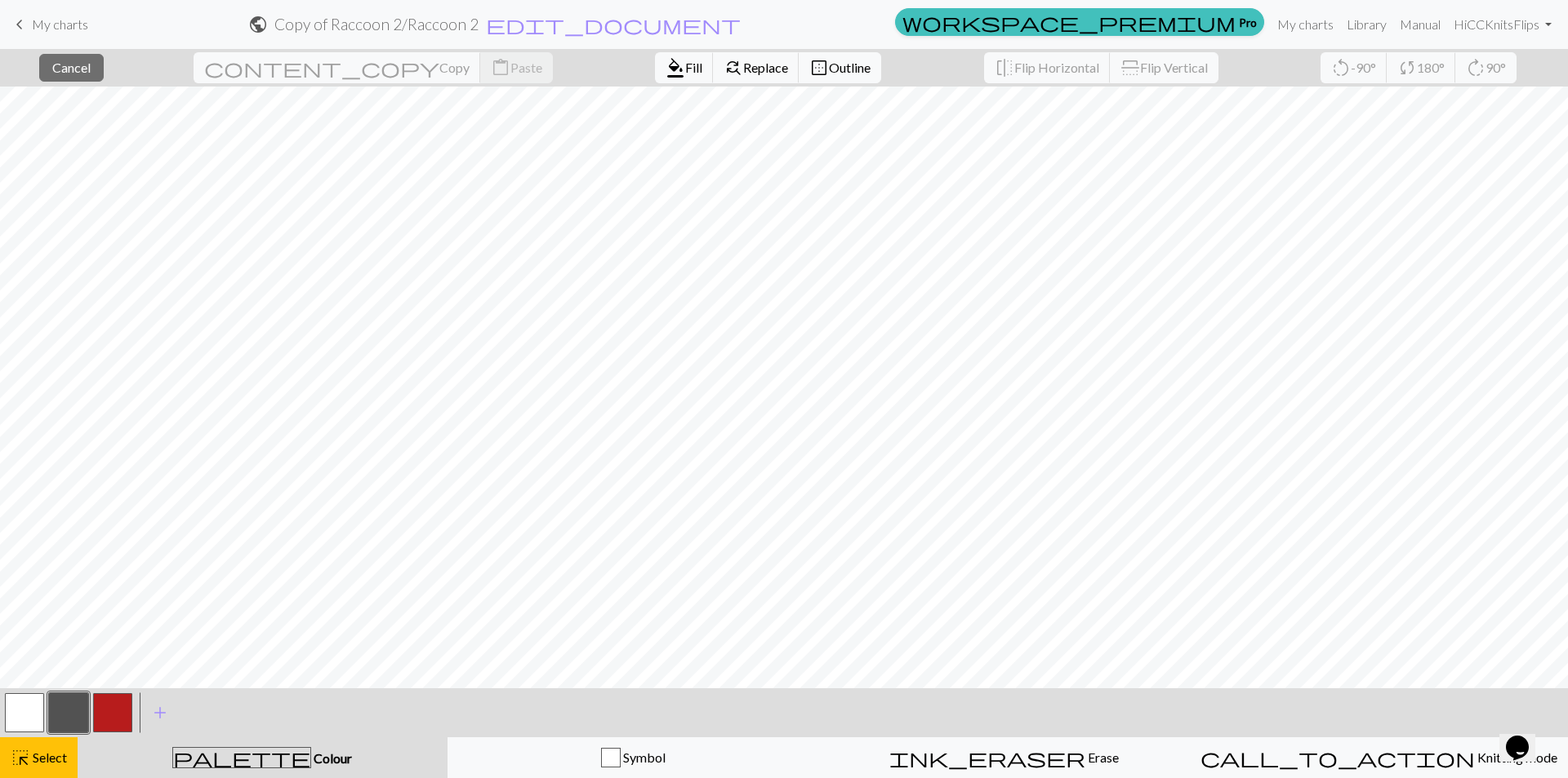
click at [35, 703] on button "button" at bounding box center [25, 712] width 39 height 39
click at [685, 60] on span "Fill" at bounding box center [693, 67] width 17 height 16
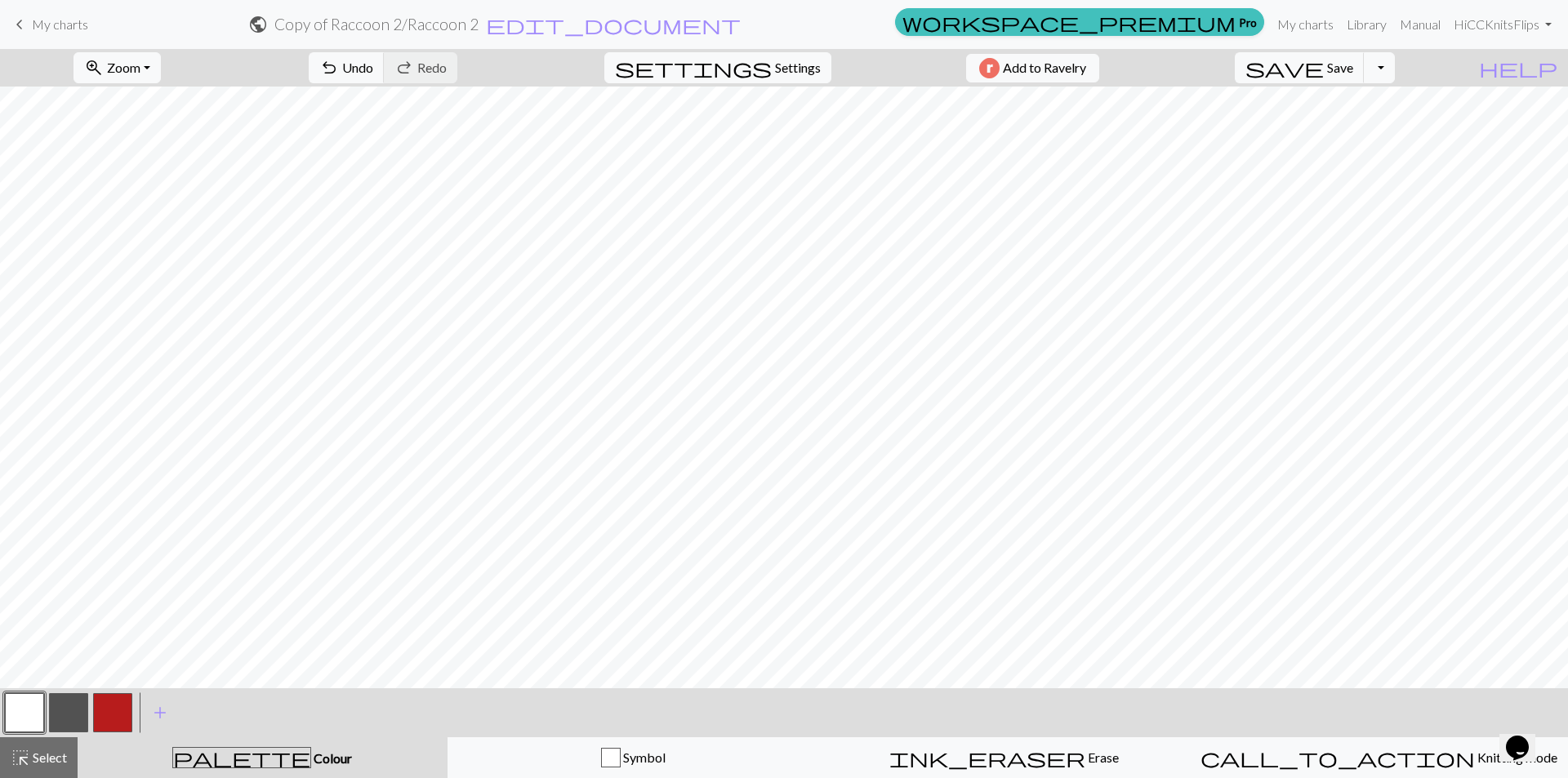
click at [1, 707] on div "< > add Add a colour" at bounding box center [784, 712] width 1568 height 49
click at [20, 712] on button "button" at bounding box center [25, 712] width 39 height 39
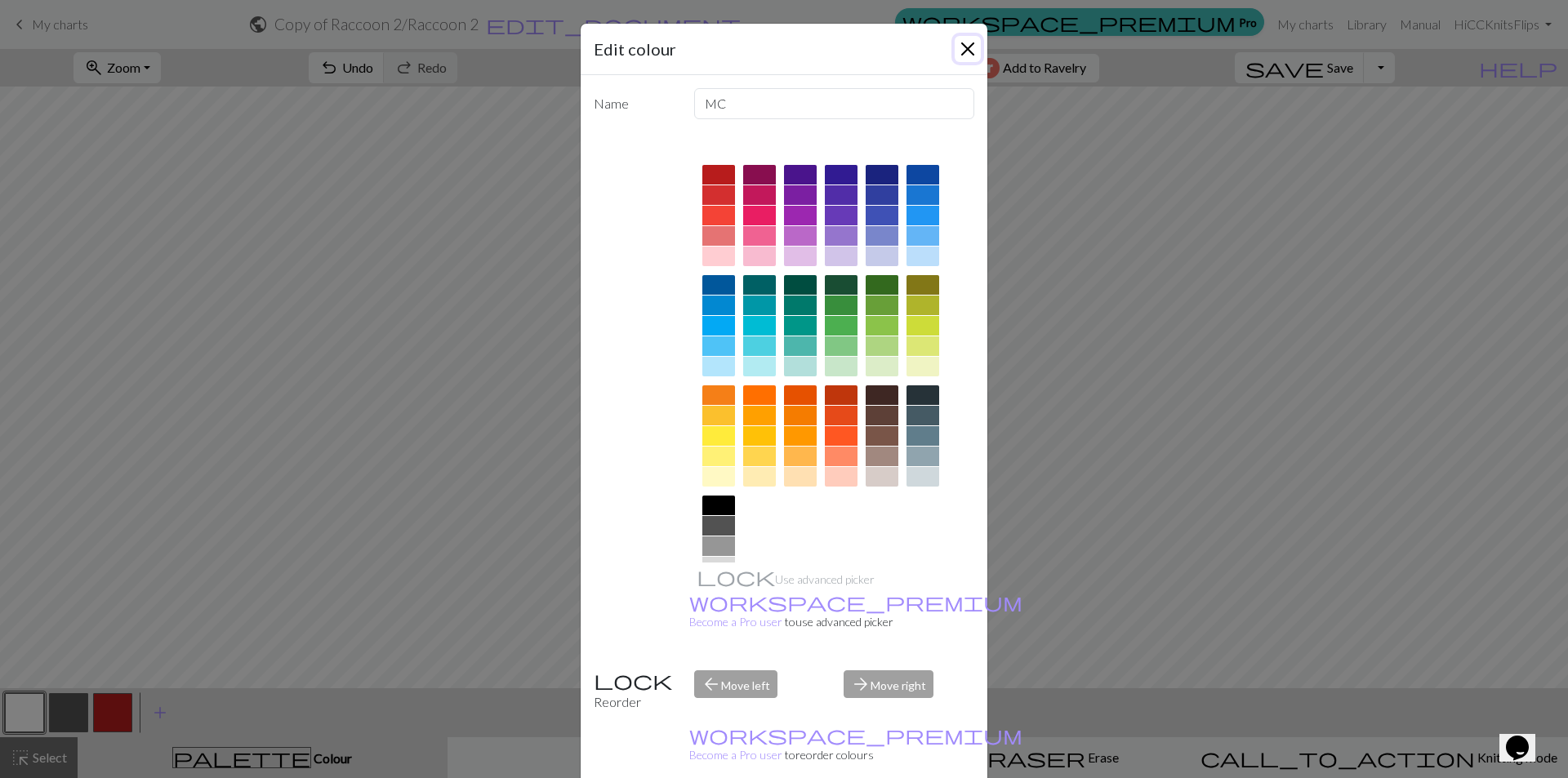
click at [959, 58] on button "Close" at bounding box center [967, 49] width 26 height 26
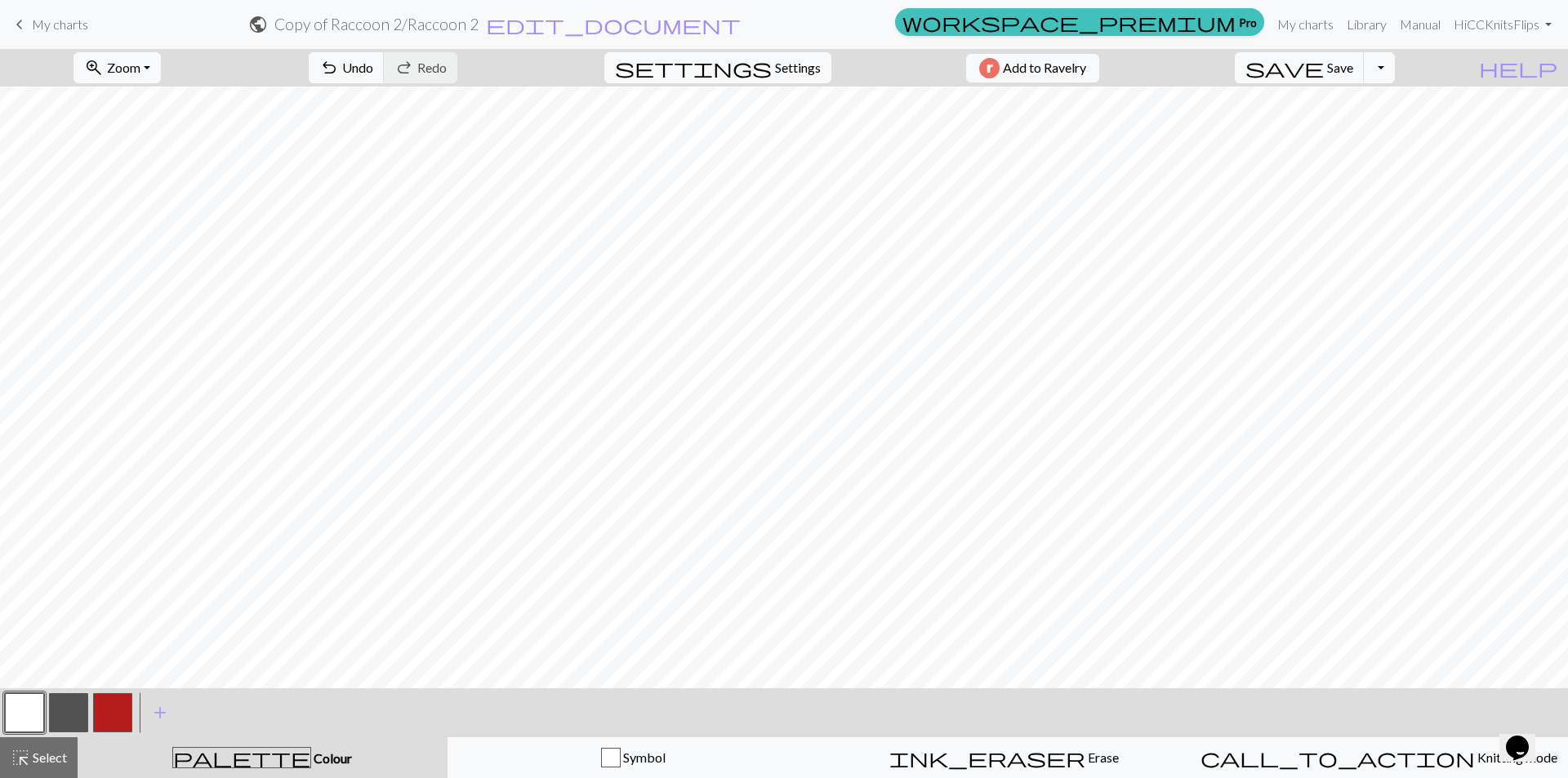
click at [70, 716] on button "button" at bounding box center [68, 712] width 39 height 39
click at [33, 716] on button "button" at bounding box center [25, 712] width 39 height 39
drag, startPoint x: 60, startPoint y: 706, endPoint x: 97, endPoint y: 691, distance: 39.9
click at [62, 706] on button "button" at bounding box center [68, 712] width 39 height 39
click at [20, 717] on button "button" at bounding box center [25, 712] width 39 height 39
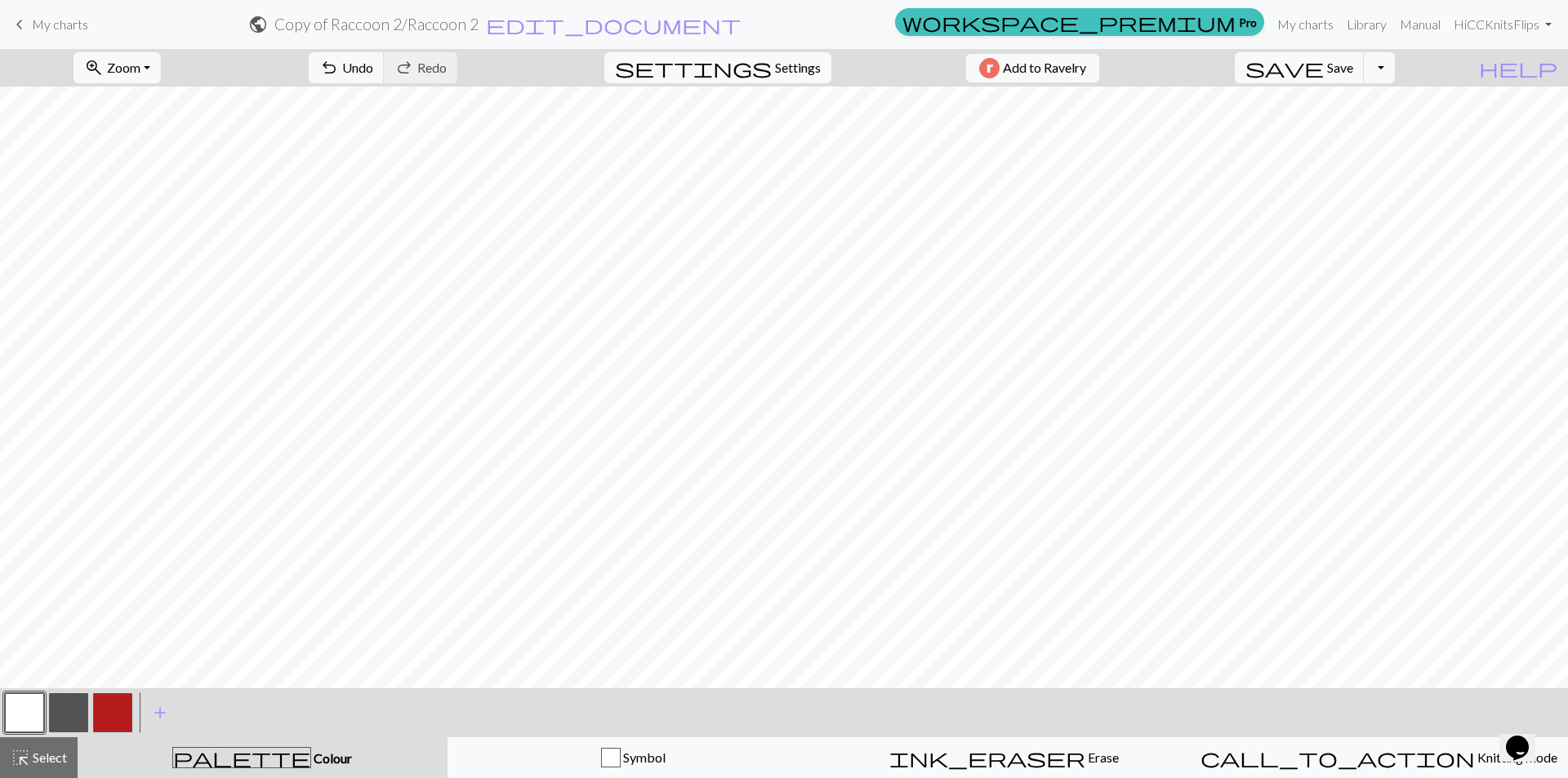
drag, startPoint x: 69, startPoint y: 704, endPoint x: 111, endPoint y: 684, distance: 46.5
click at [78, 702] on button "button" at bounding box center [68, 712] width 39 height 39
click at [22, 709] on button "button" at bounding box center [25, 712] width 39 height 39
click at [373, 66] on span "Undo" at bounding box center [357, 67] width 31 height 16
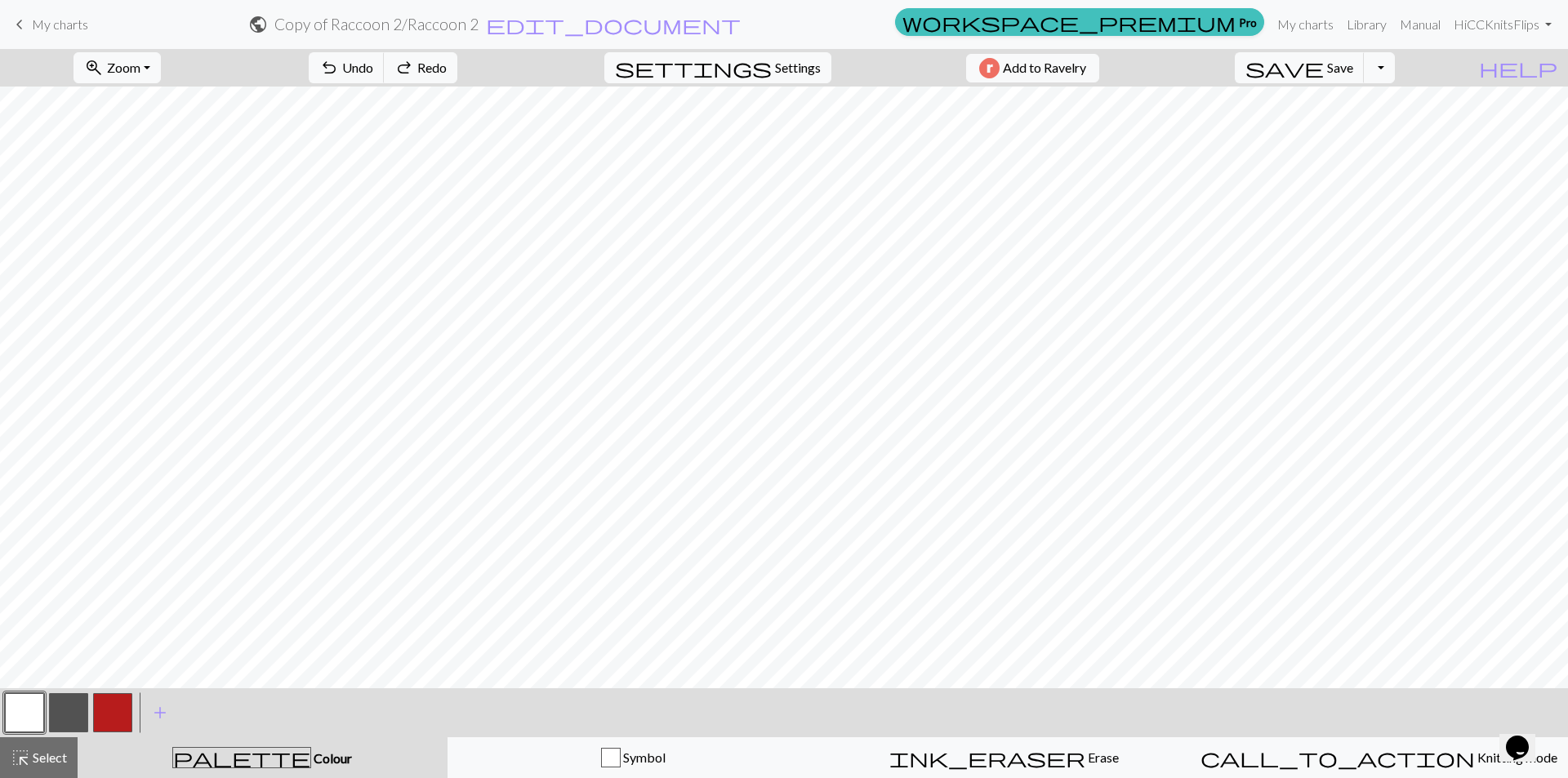
click at [30, 709] on button "button" at bounding box center [25, 712] width 39 height 39
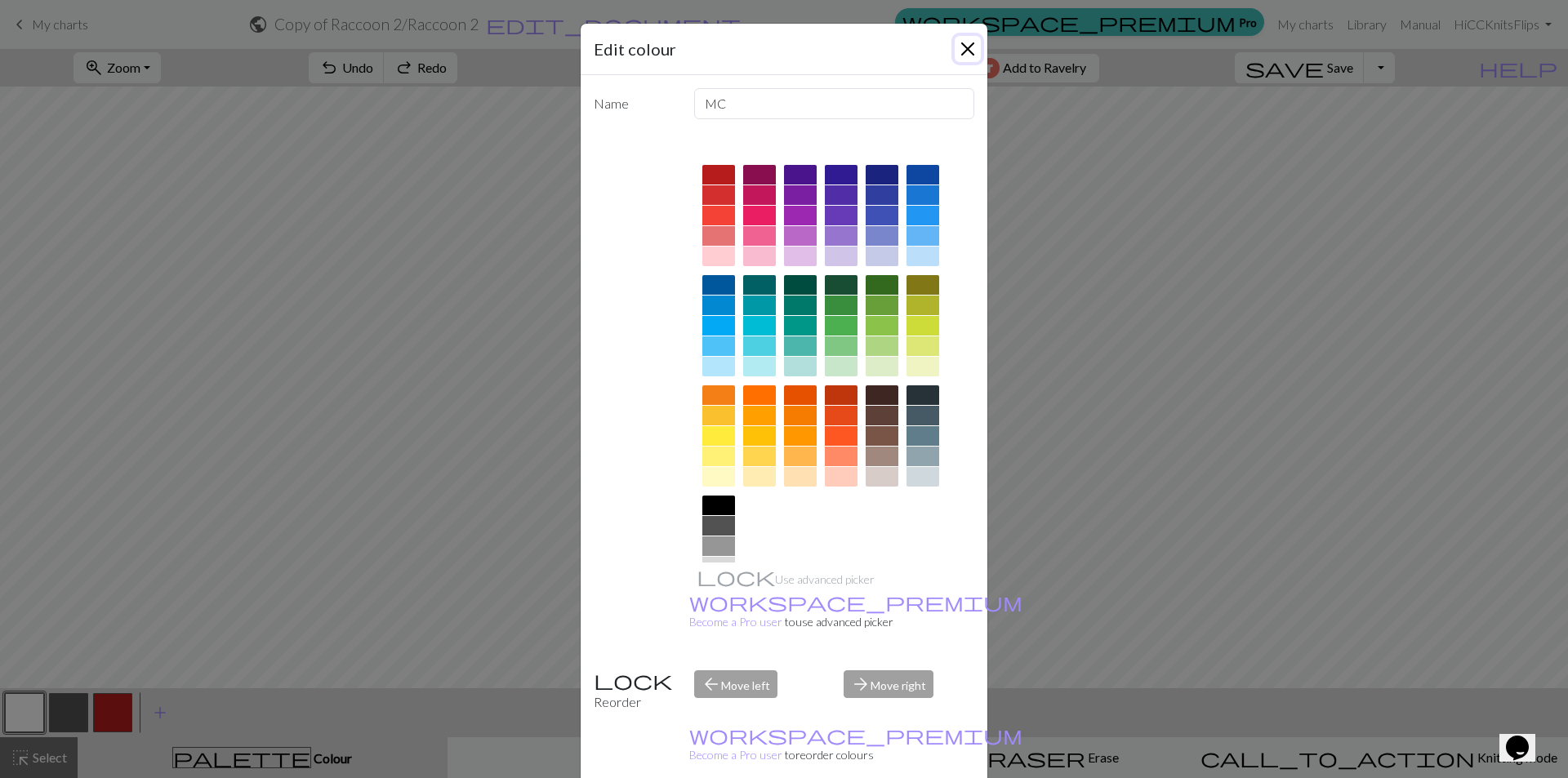
click at [964, 43] on button "Close" at bounding box center [967, 49] width 26 height 26
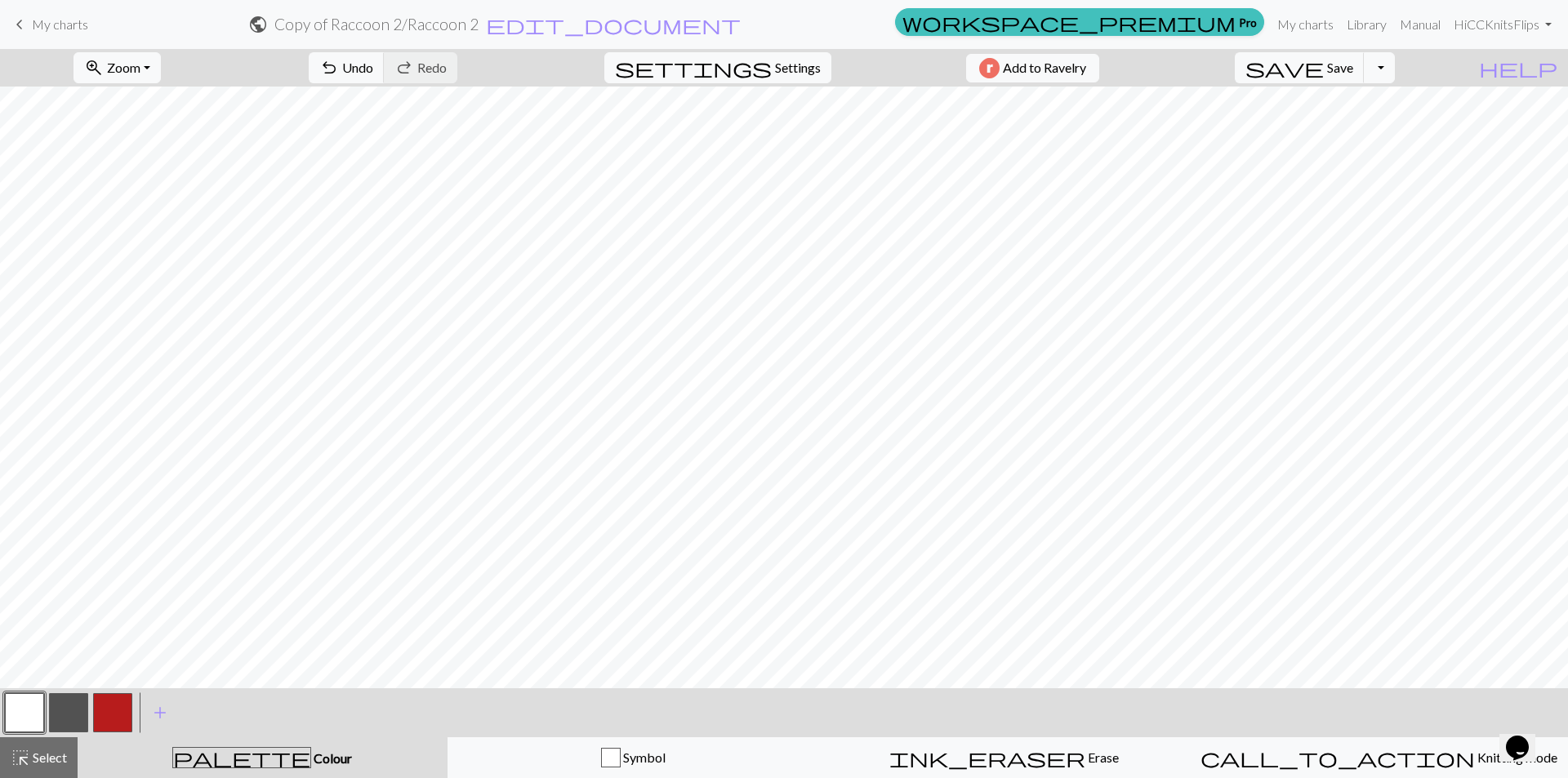
click at [66, 706] on button "button" at bounding box center [68, 712] width 39 height 39
drag, startPoint x: 28, startPoint y: 705, endPoint x: 67, endPoint y: 682, distance: 45.3
click at [36, 701] on button "button" at bounding box center [25, 712] width 39 height 39
drag, startPoint x: 78, startPoint y: 703, endPoint x: 105, endPoint y: 678, distance: 36.8
click at [83, 703] on button "button" at bounding box center [68, 712] width 39 height 39
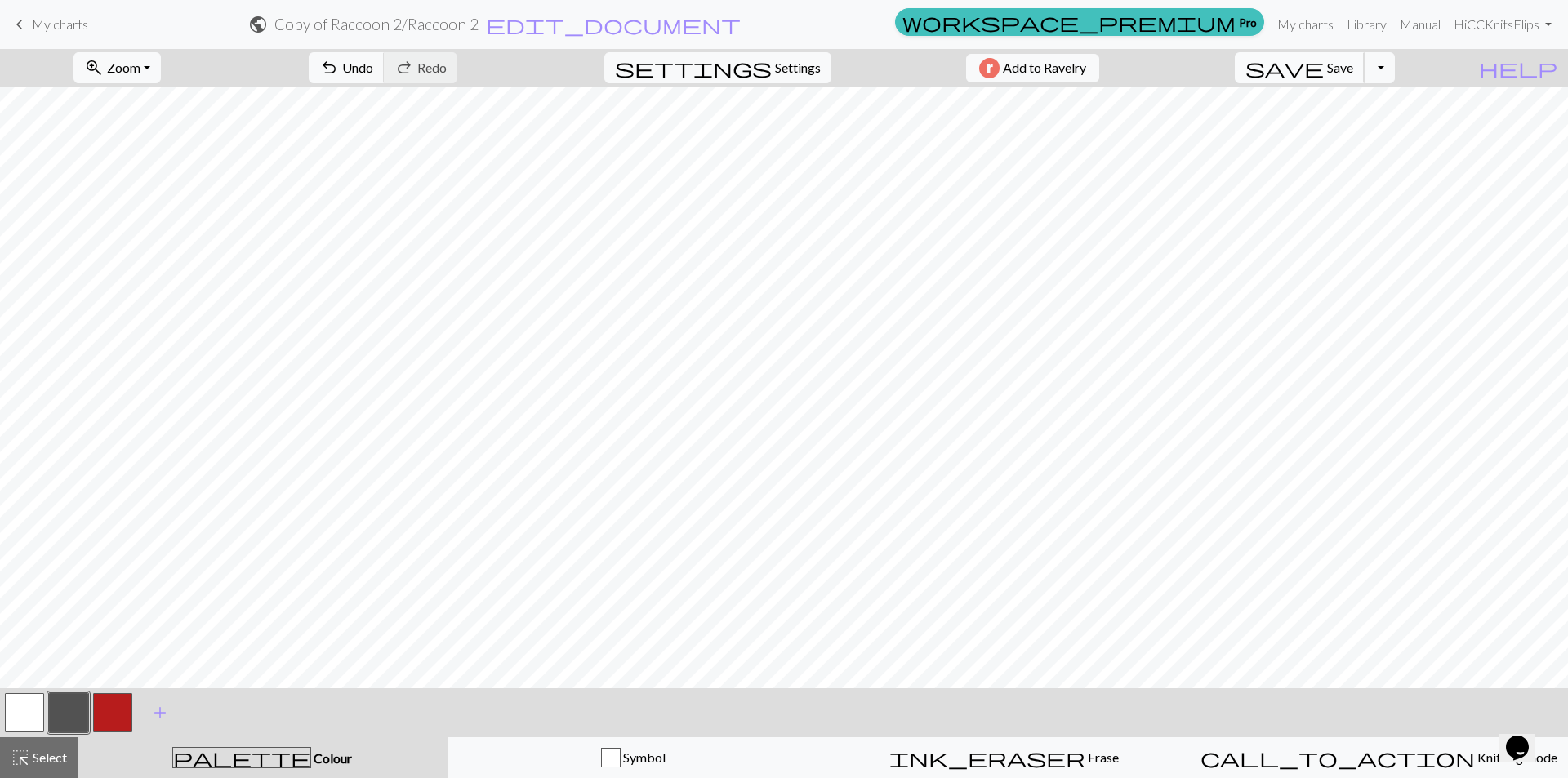
click at [1324, 74] on span "save" at bounding box center [1284, 68] width 78 height 23
